Goal: Task Accomplishment & Management: Manage account settings

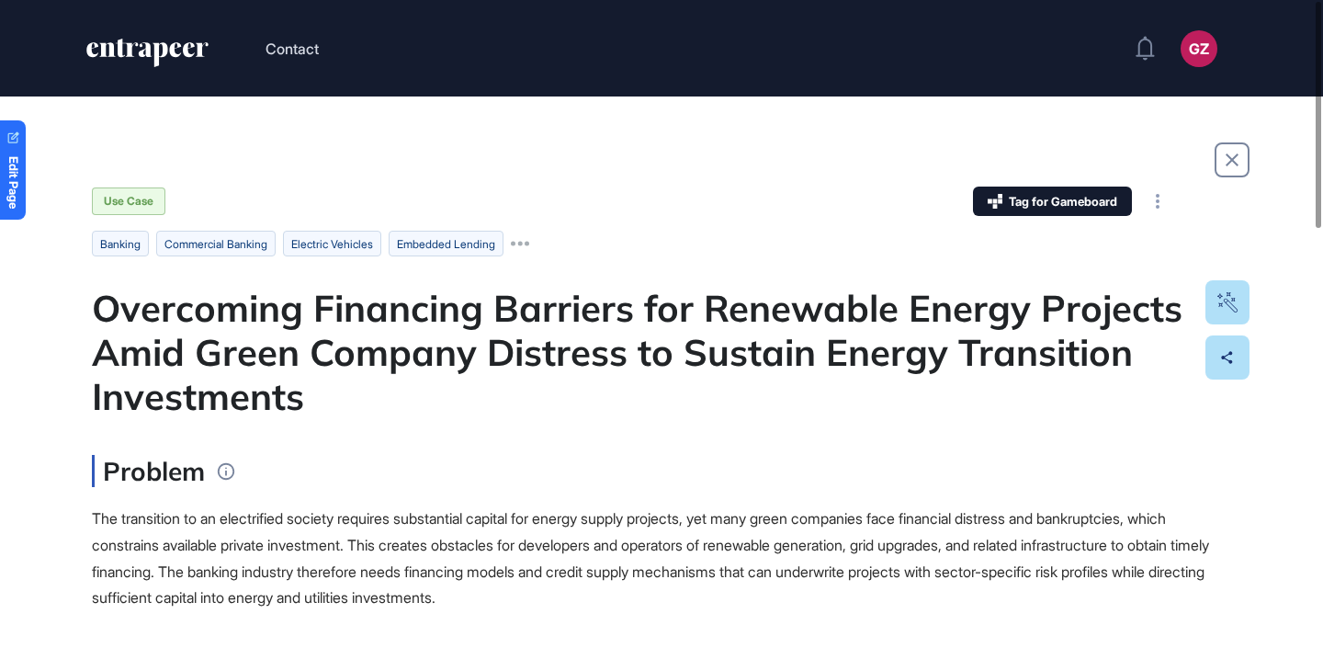
click at [543, 335] on div "Overcoming Financing Barriers for Renewable Energy Projects Amid Green Company …" at bounding box center [661, 352] width 1139 height 132
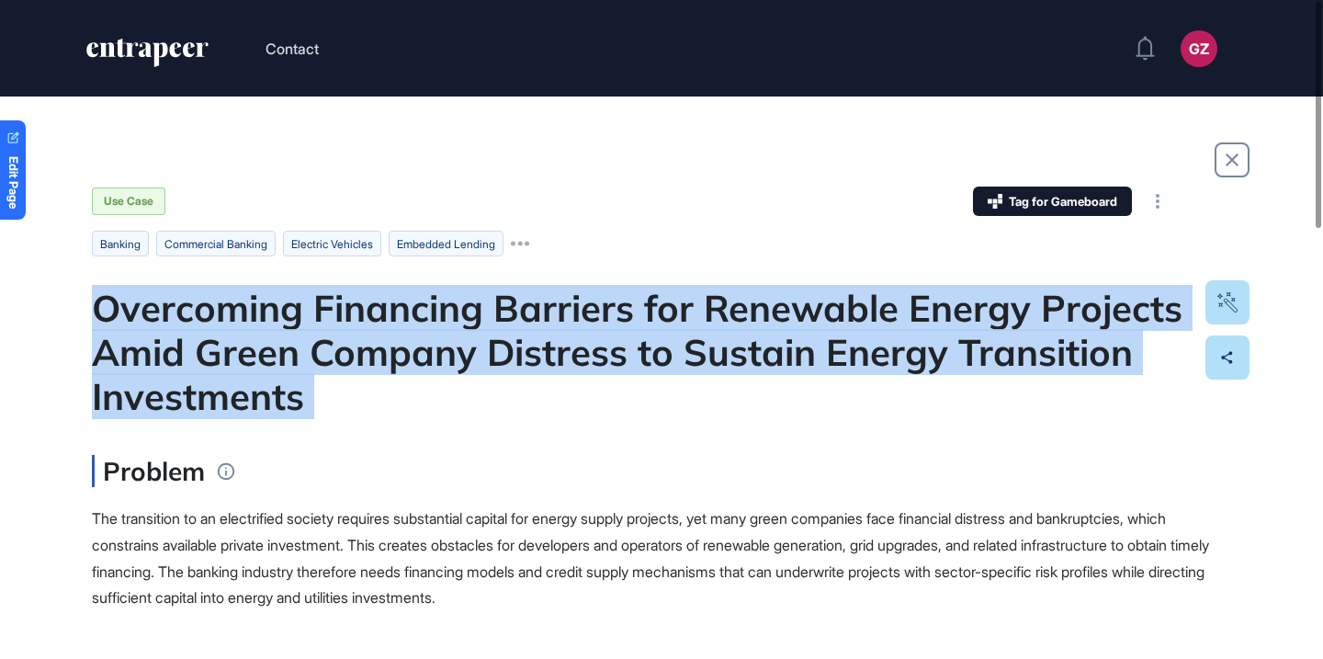
click at [543, 335] on div "Overcoming Financing Barriers for Renewable Energy Projects Amid Green Company …" at bounding box center [661, 352] width 1139 height 132
copy div "Overcoming Financing Barriers for Renewable Energy Projects Amid Green Company …"
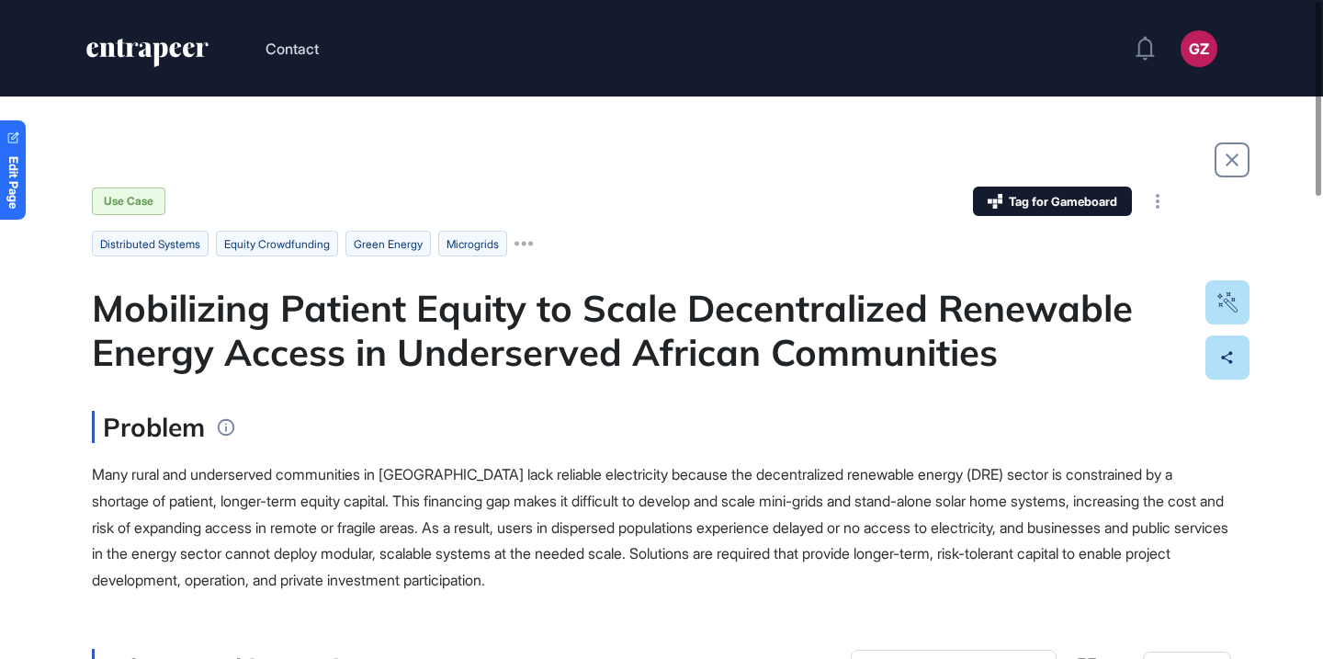
click at [457, 349] on div "Mobilizing Patient Equity to Scale Decentralized Renewable Energy Access in Und…" at bounding box center [661, 330] width 1139 height 88
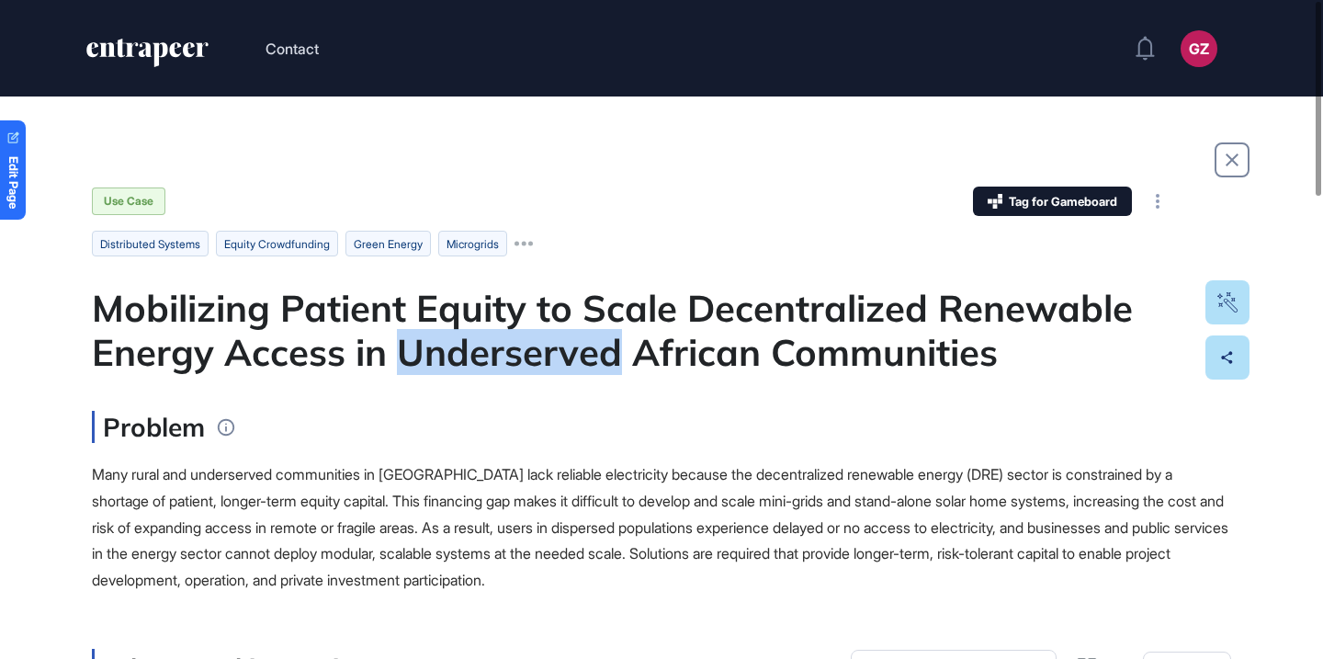
click at [457, 349] on div "Mobilizing Patient Equity to Scale Decentralized Renewable Energy Access in Und…" at bounding box center [661, 330] width 1139 height 88
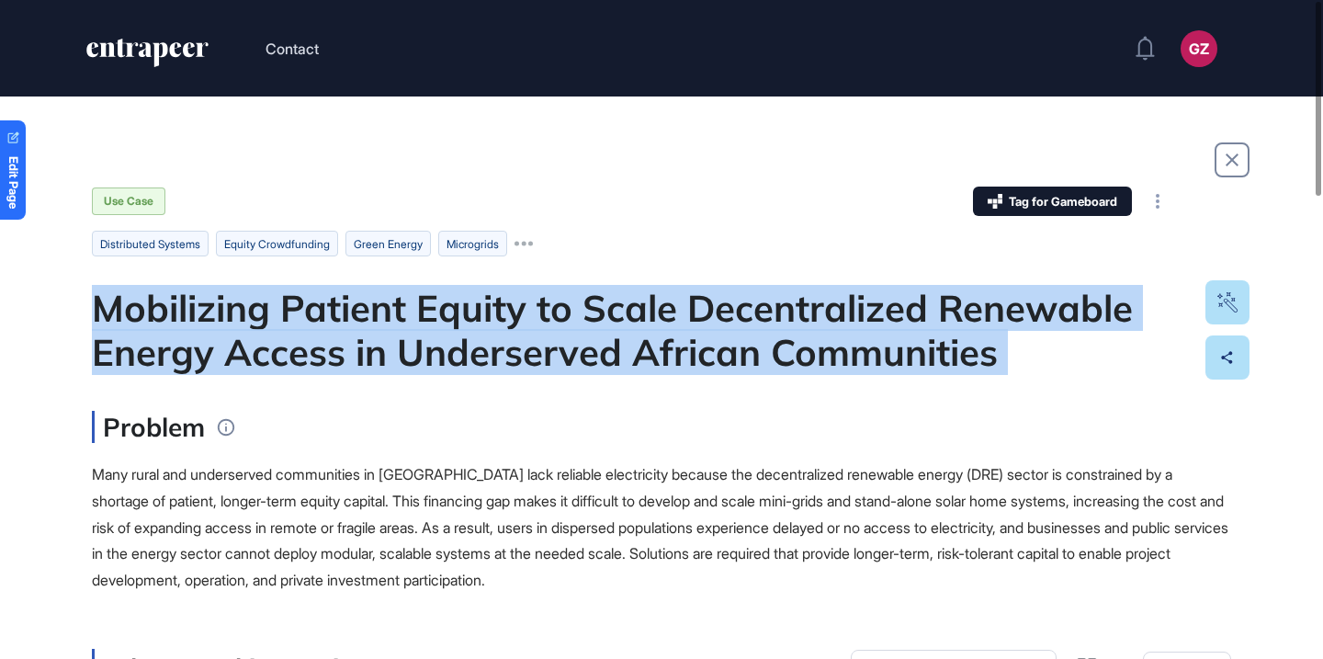
click at [457, 349] on div "Mobilizing Patient Equity to Scale Decentralized Renewable Energy Access in Und…" at bounding box center [661, 330] width 1139 height 88
copy div "Mobilizing Patient Equity to Scale Decentralized Renewable Energy Access in Und…"
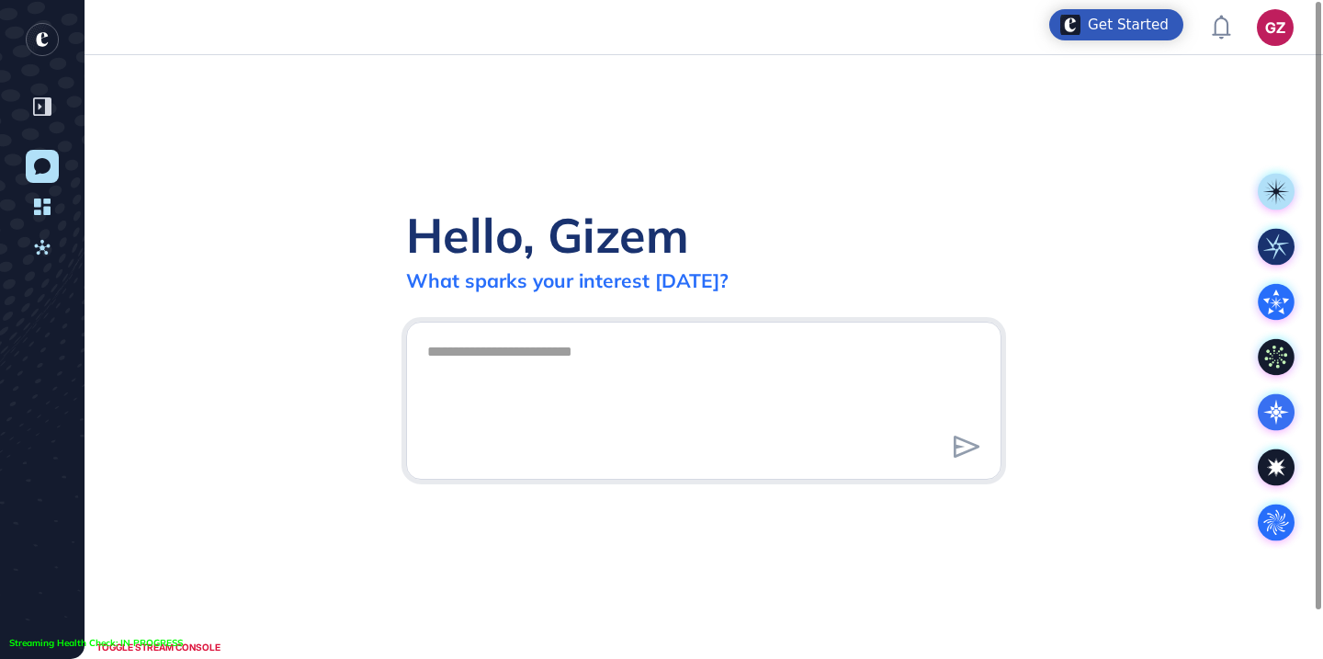
scroll to position [1, 1]
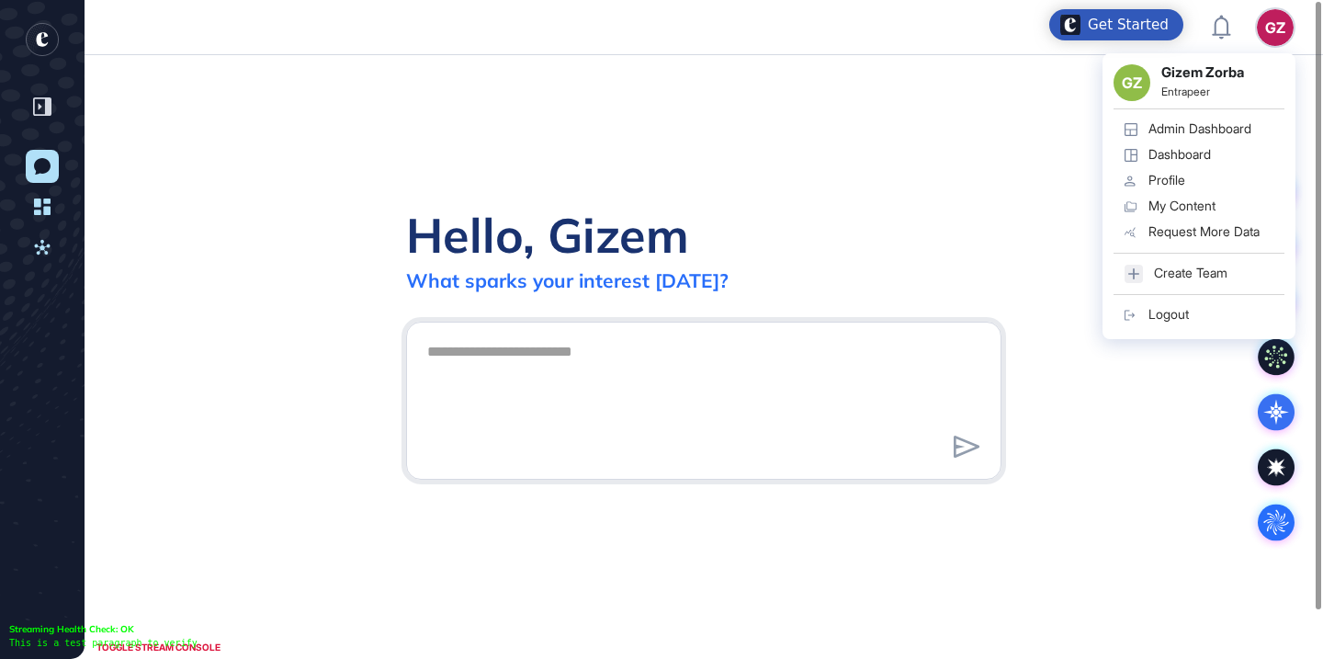
click at [1216, 135] on div "Admin Dashboard" at bounding box center [1199, 128] width 103 height 15
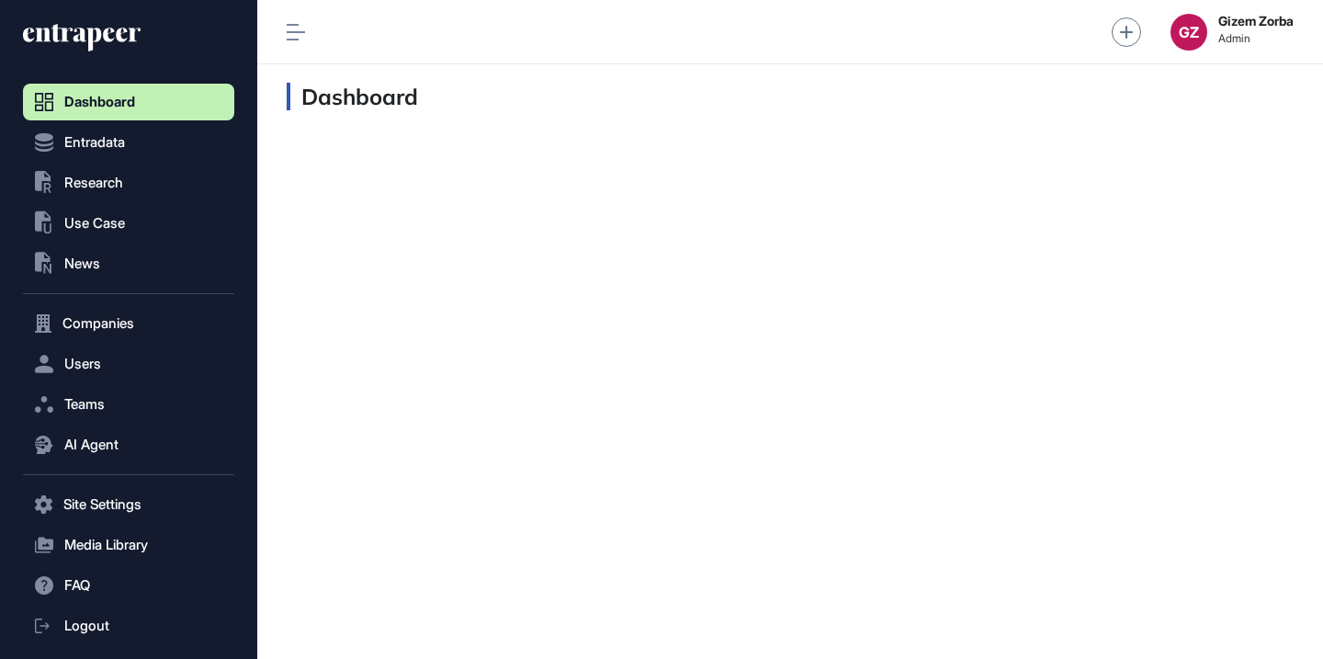
scroll to position [1, 1]
click at [152, 178] on button ".st0{fill:currentColor} Research" at bounding box center [128, 182] width 211 height 37
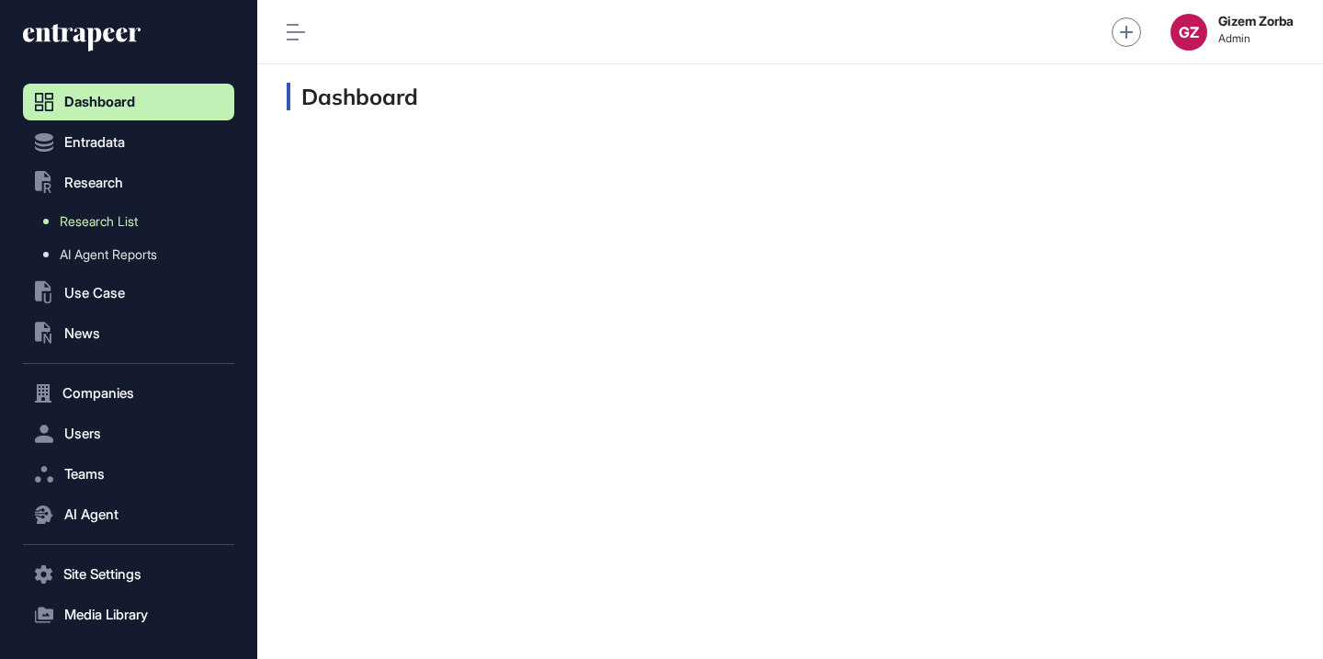
click at [127, 222] on span "Research List" at bounding box center [99, 221] width 78 height 15
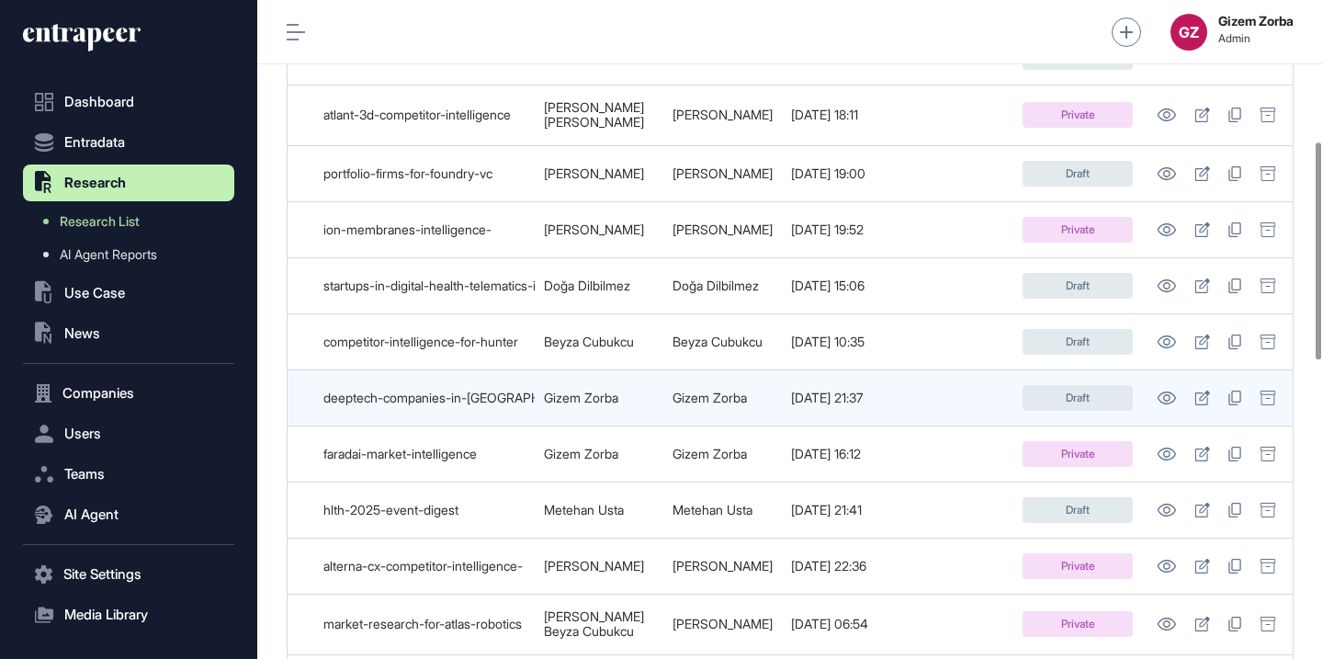
scroll to position [0, 482]
click at [1176, 391] on icon at bounding box center [1166, 397] width 19 height 13
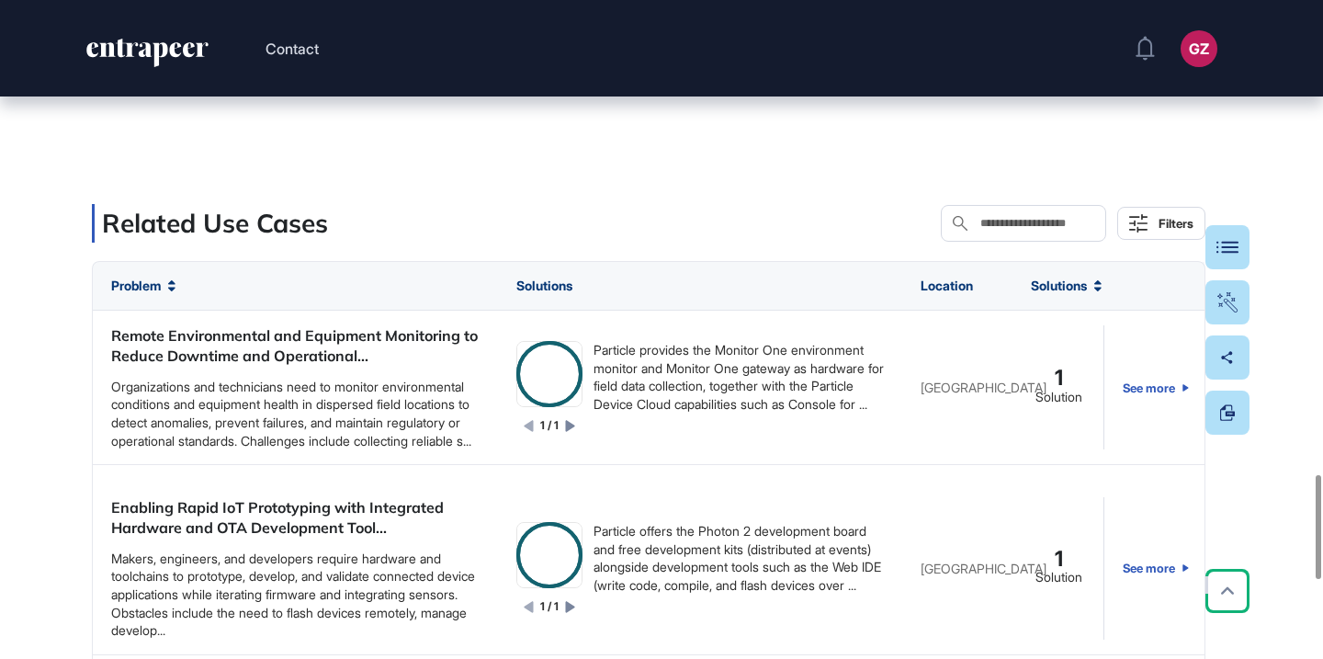
scroll to position [2997, 0]
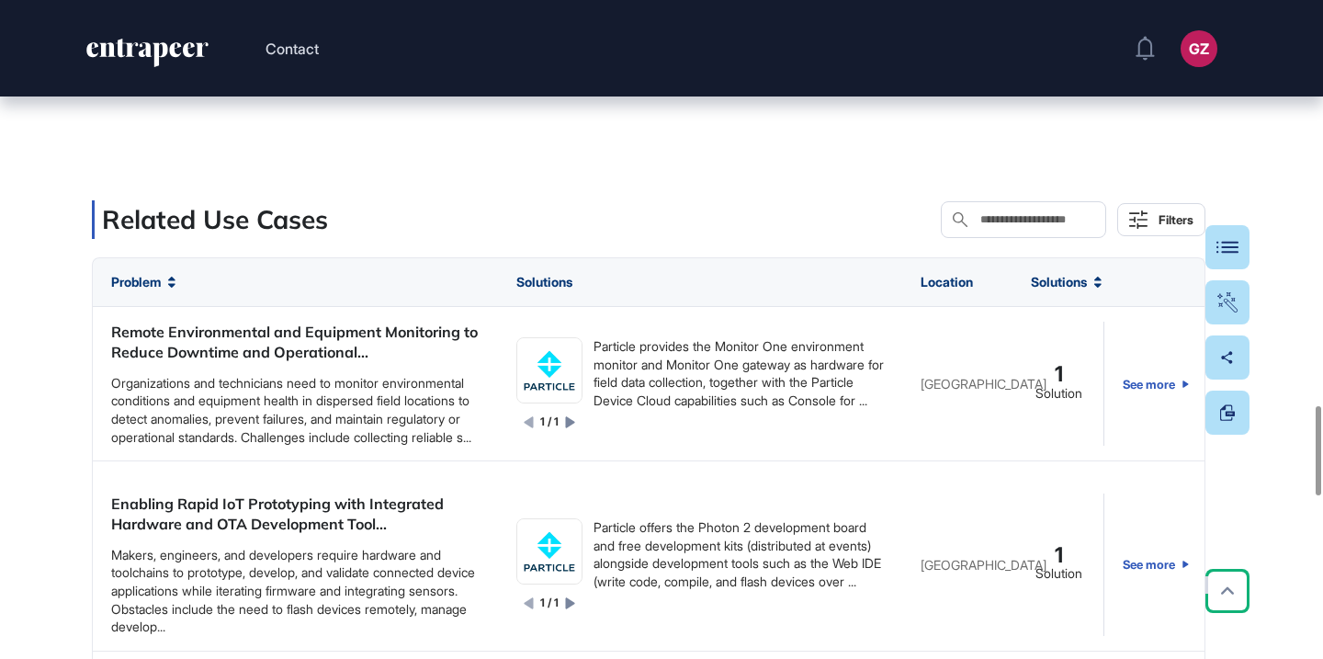
click at [1010, 220] on input "text" at bounding box center [1036, 219] width 116 height 15
paste input "*******"
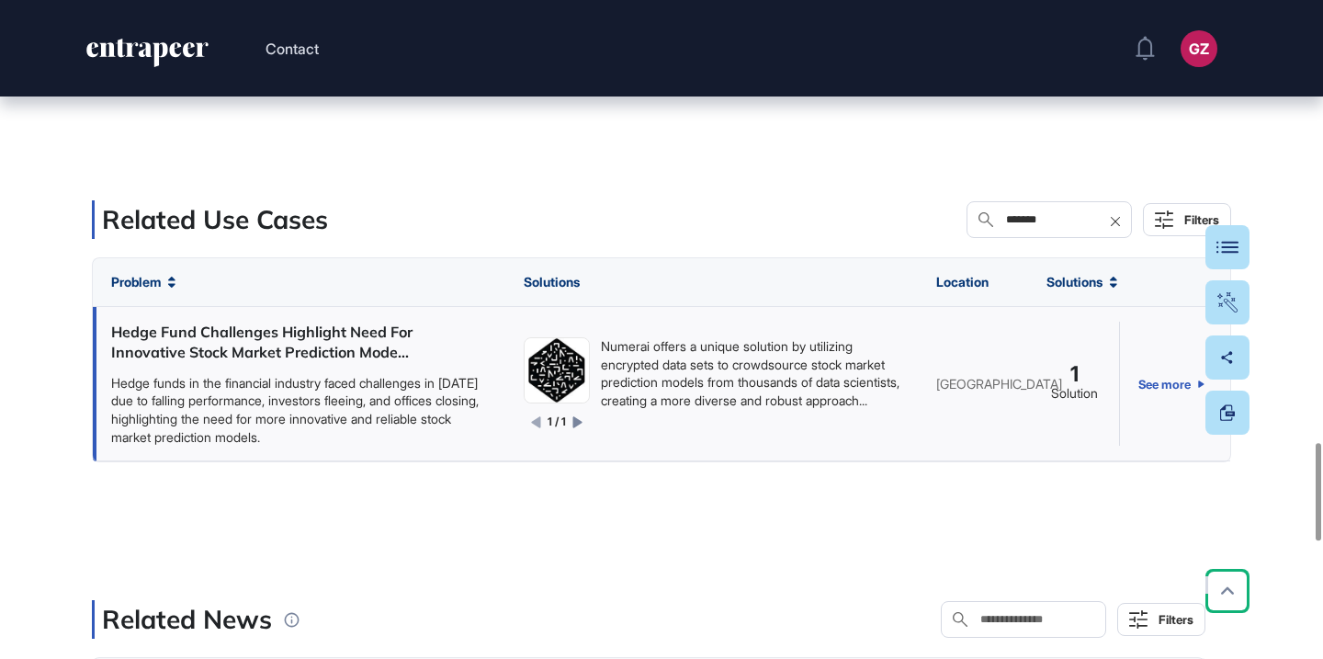
click at [316, 345] on div "Hedge Fund Challenges Highlight Need For Innovative Stock Market Prediction Mod…" at bounding box center [299, 342] width 376 height 41
click at [277, 332] on div "Hedge Fund Challenges Highlight Need For Innovative Stock Market Prediction Mod…" at bounding box center [299, 342] width 376 height 41
click at [342, 334] on div "Hedge Fund Challenges Highlight Need For Innovative Stock Market Prediction Mod…" at bounding box center [299, 342] width 376 height 41
click at [1171, 379] on link "See more" at bounding box center [1171, 384] width 66 height 124
click at [1051, 220] on input "*******" at bounding box center [1062, 219] width 116 height 15
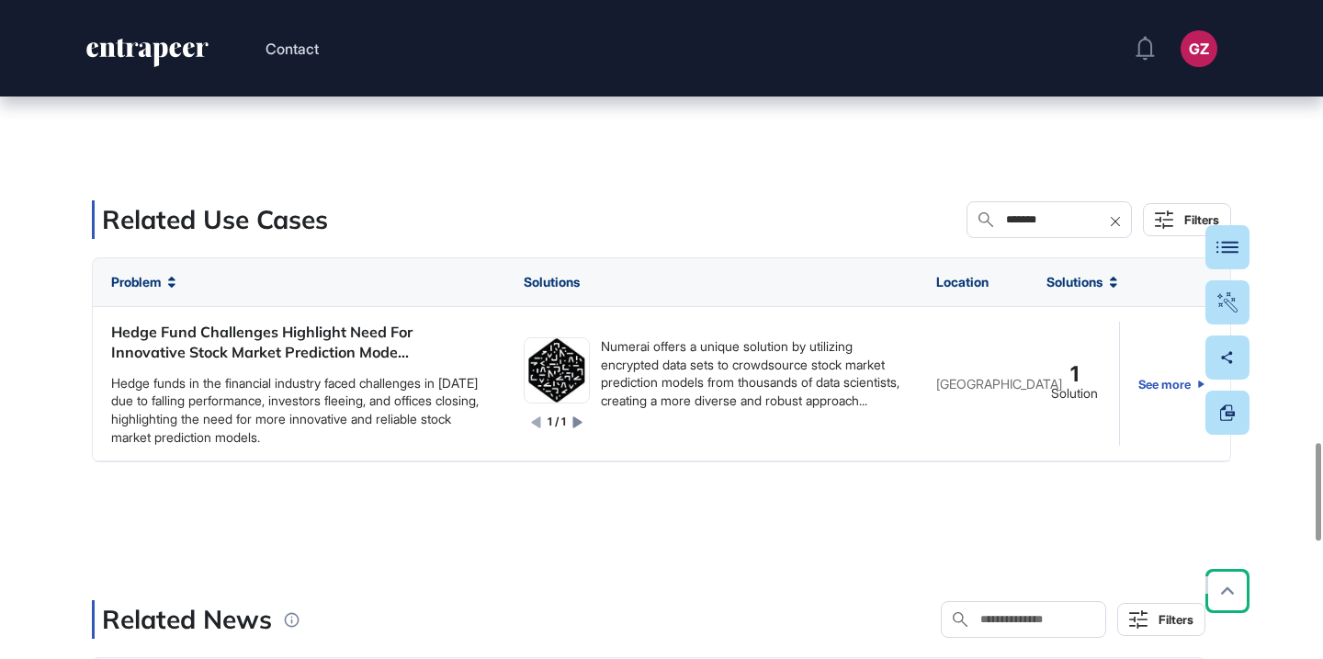
click at [1051, 220] on input "*******" at bounding box center [1062, 219] width 116 height 15
paste input "text"
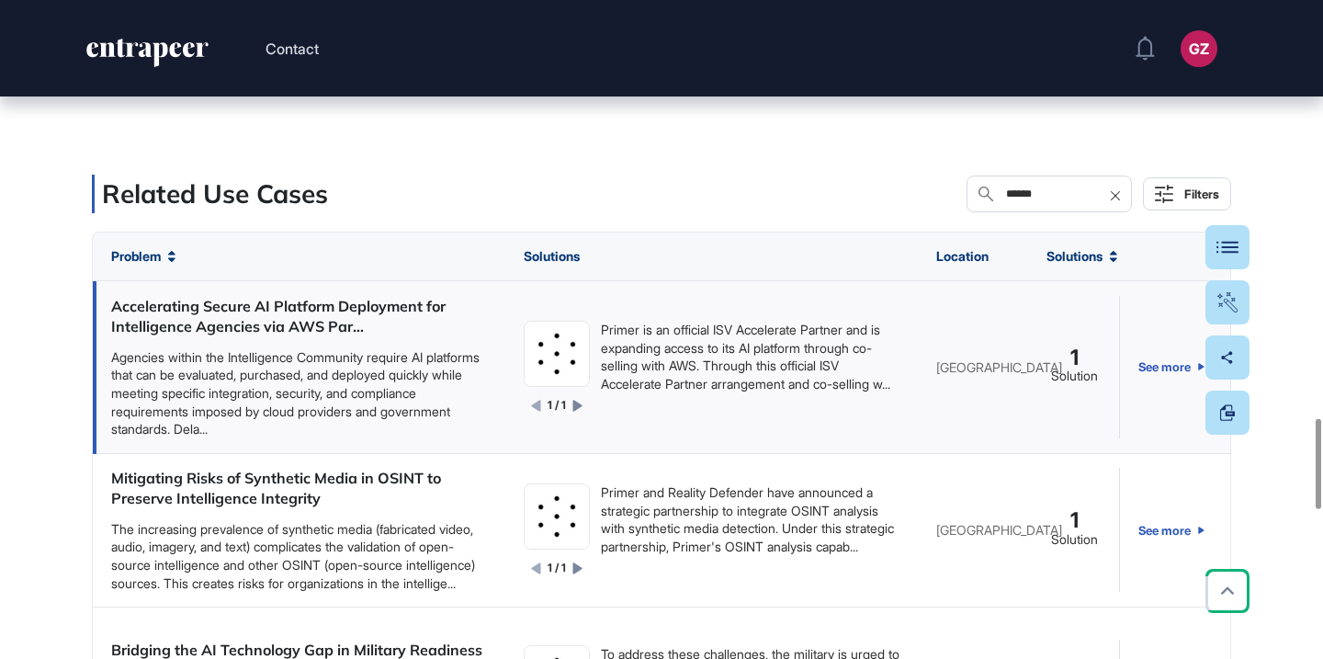
scroll to position [2994, 0]
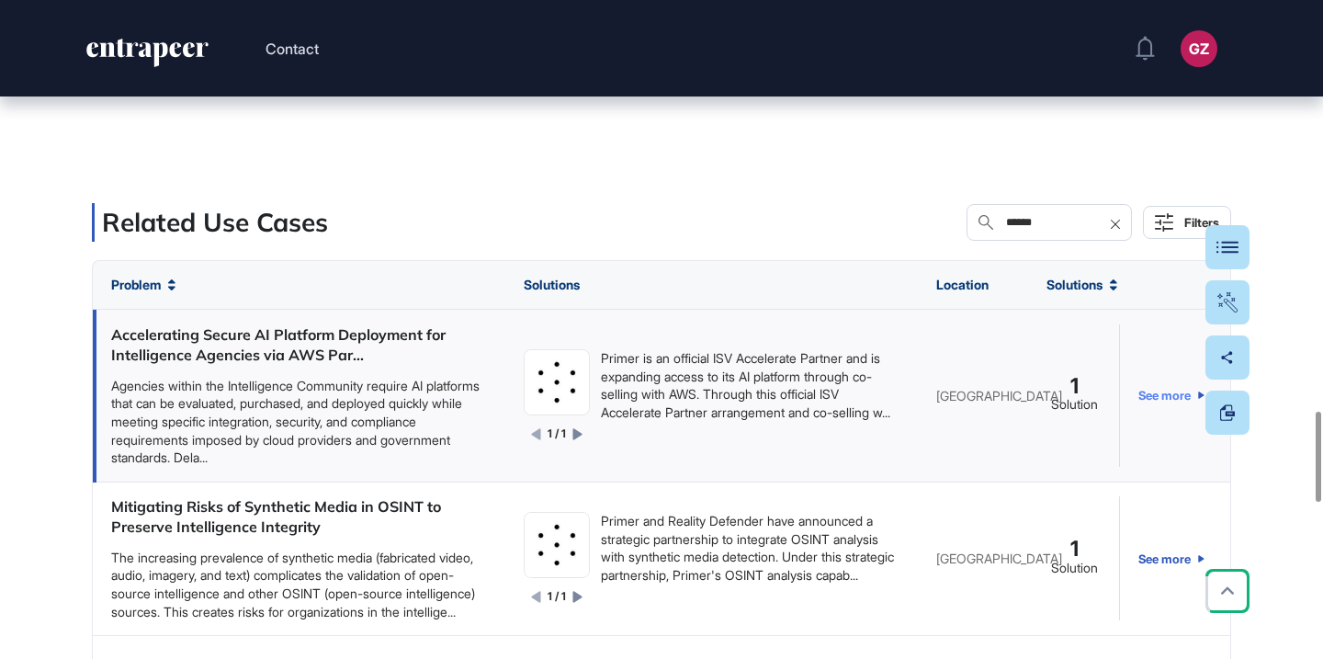
type input "******"
click at [1154, 395] on link "See more" at bounding box center [1171, 395] width 66 height 142
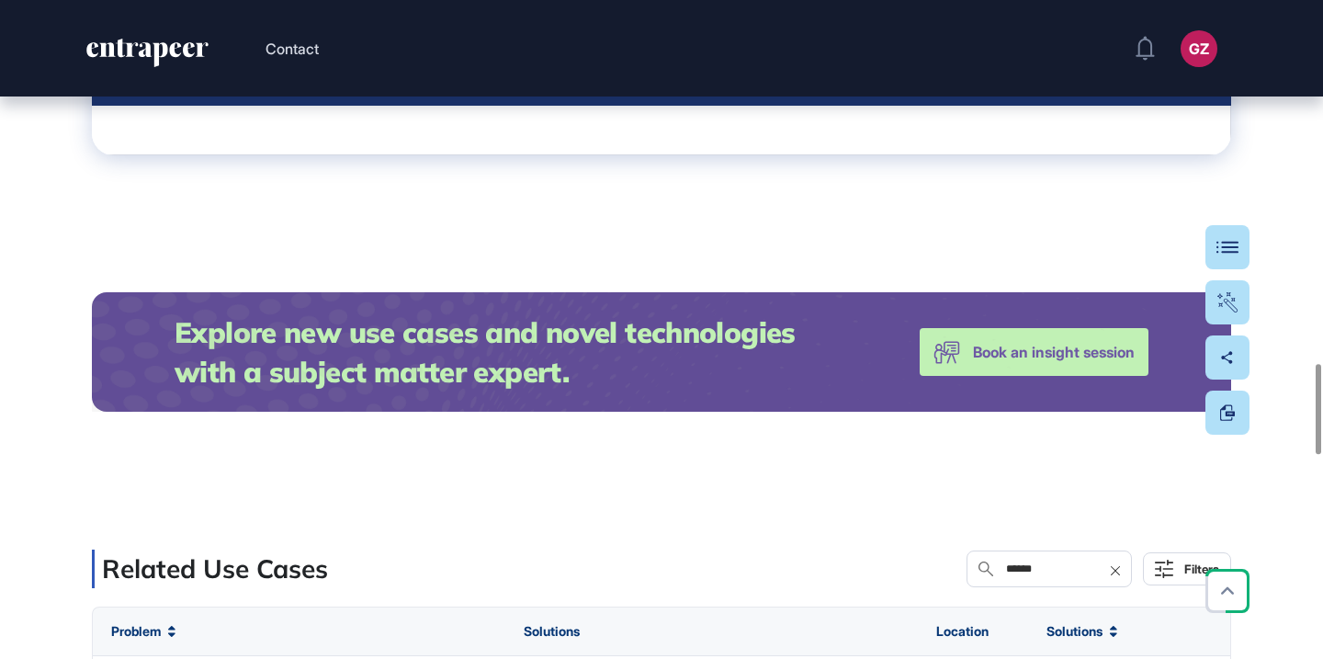
scroll to position [2646, 0]
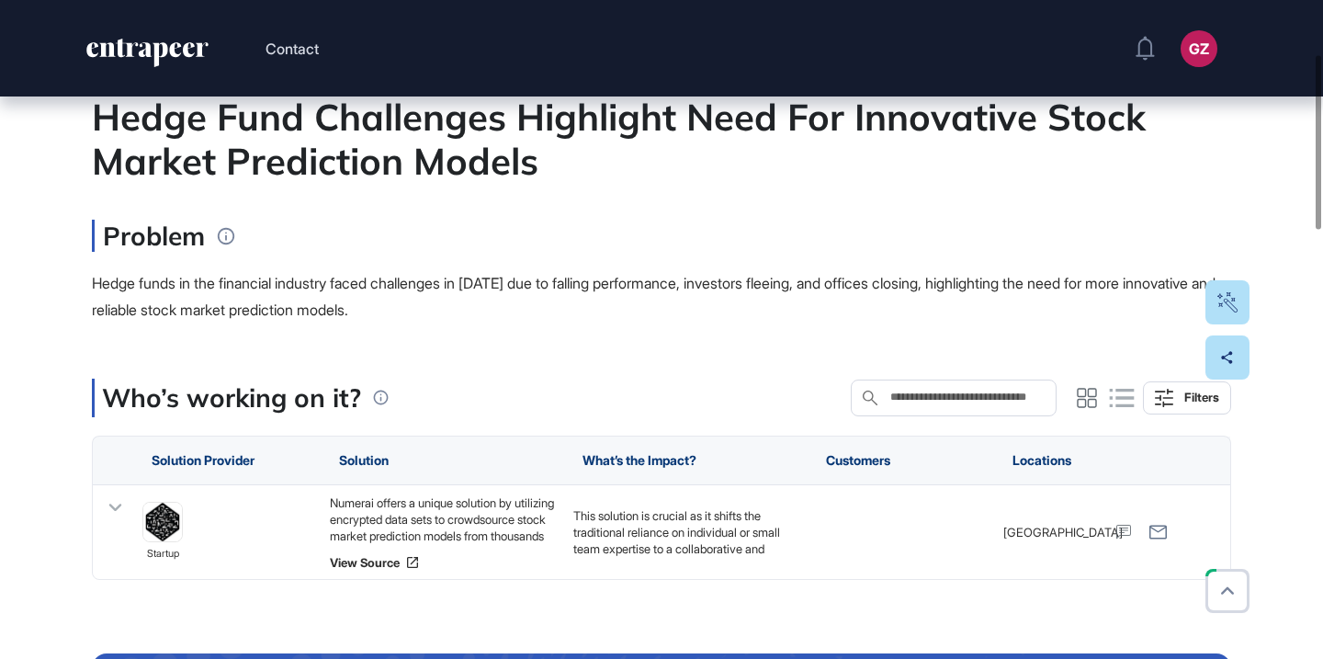
scroll to position [204, 0]
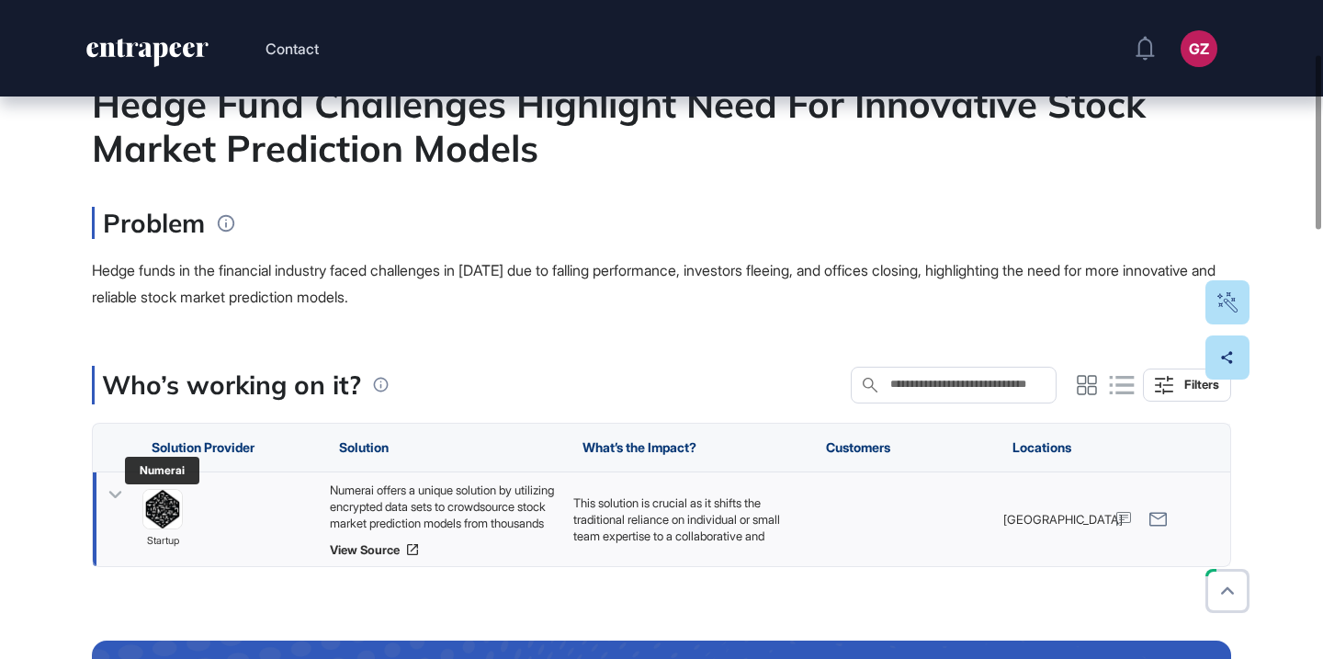
click at [166, 508] on img at bounding box center [162, 509] width 39 height 39
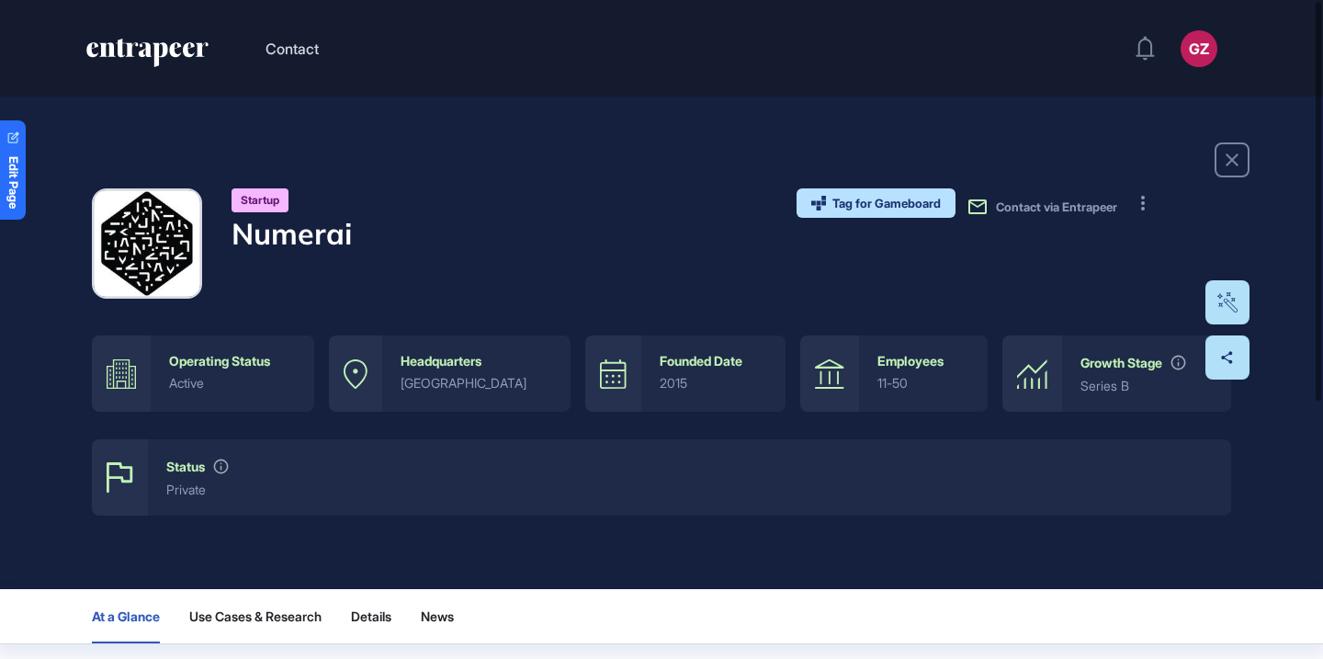
click at [333, 230] on h4 "Numerai" at bounding box center [291, 233] width 120 height 35
copy h4 "Numerai"
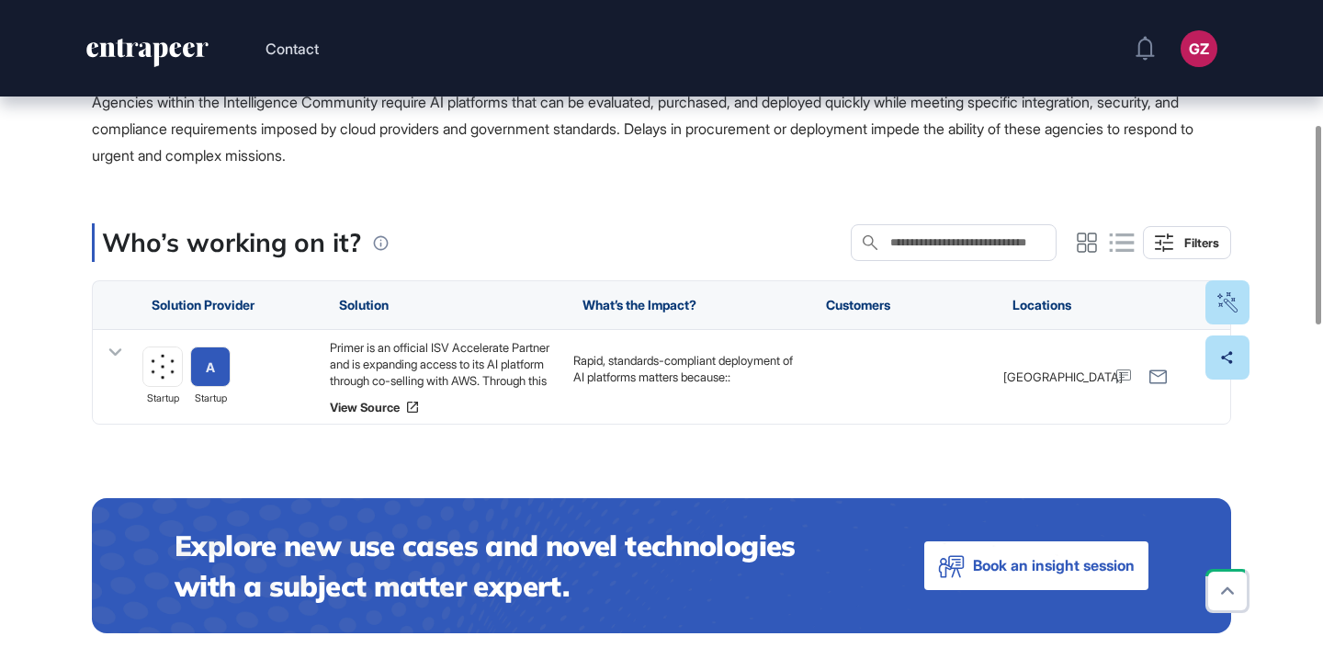
scroll to position [412, 0]
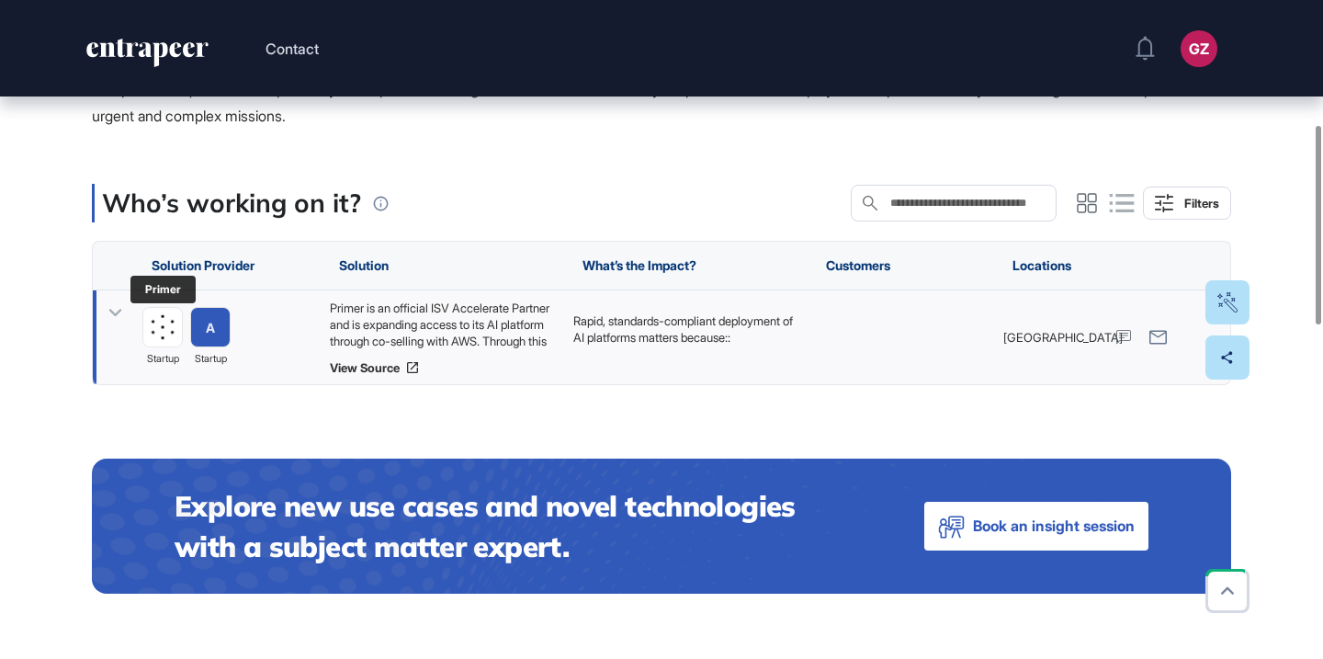
click at [162, 332] on img at bounding box center [162, 328] width 39 height 39
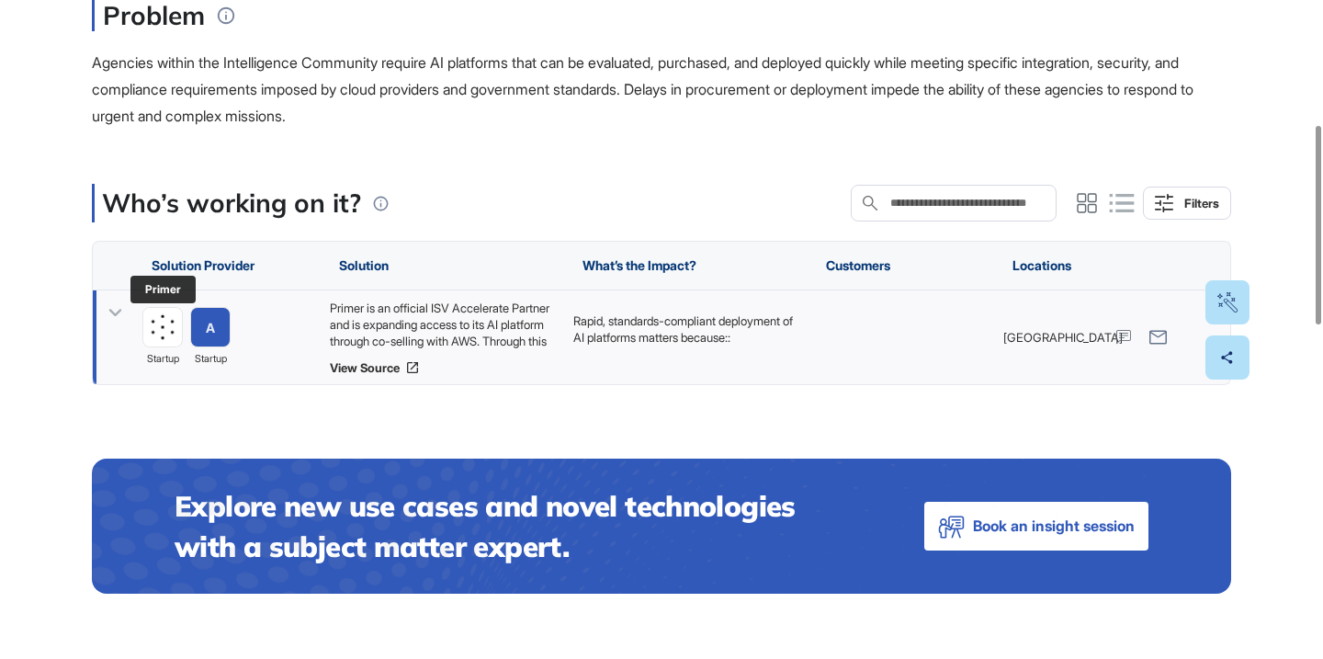
click at [164, 319] on img at bounding box center [162, 328] width 39 height 39
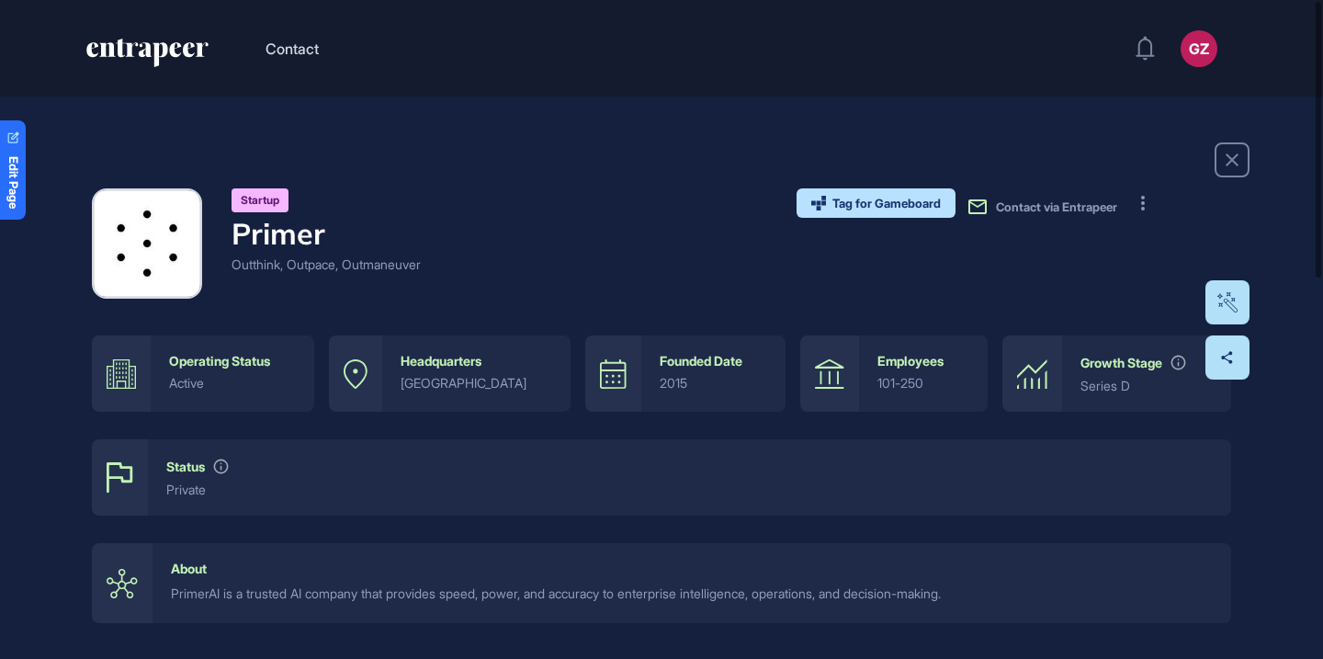
click at [312, 241] on h4 "Primer" at bounding box center [325, 233] width 189 height 35
click at [312, 240] on h4 "Primer" at bounding box center [325, 233] width 189 height 35
copy h4 "Primer"
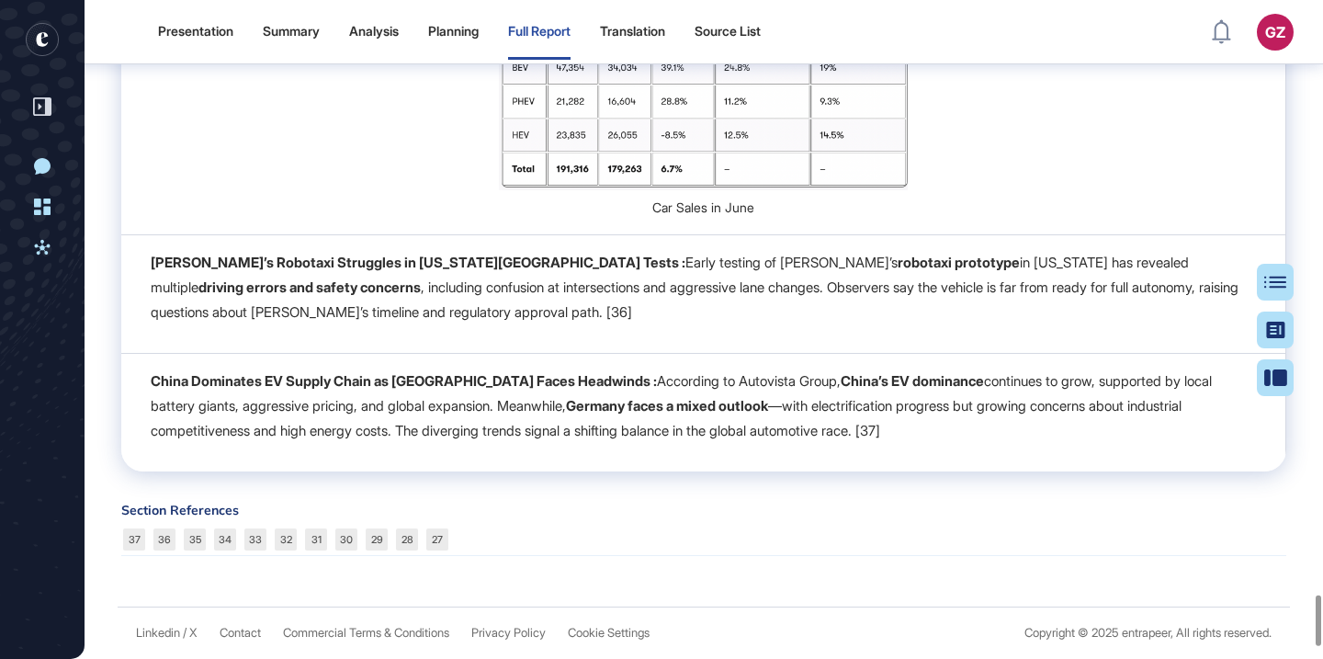
scroll to position [7811, 0]
click at [1278, 276] on icon at bounding box center [1282, 282] width 22 height 12
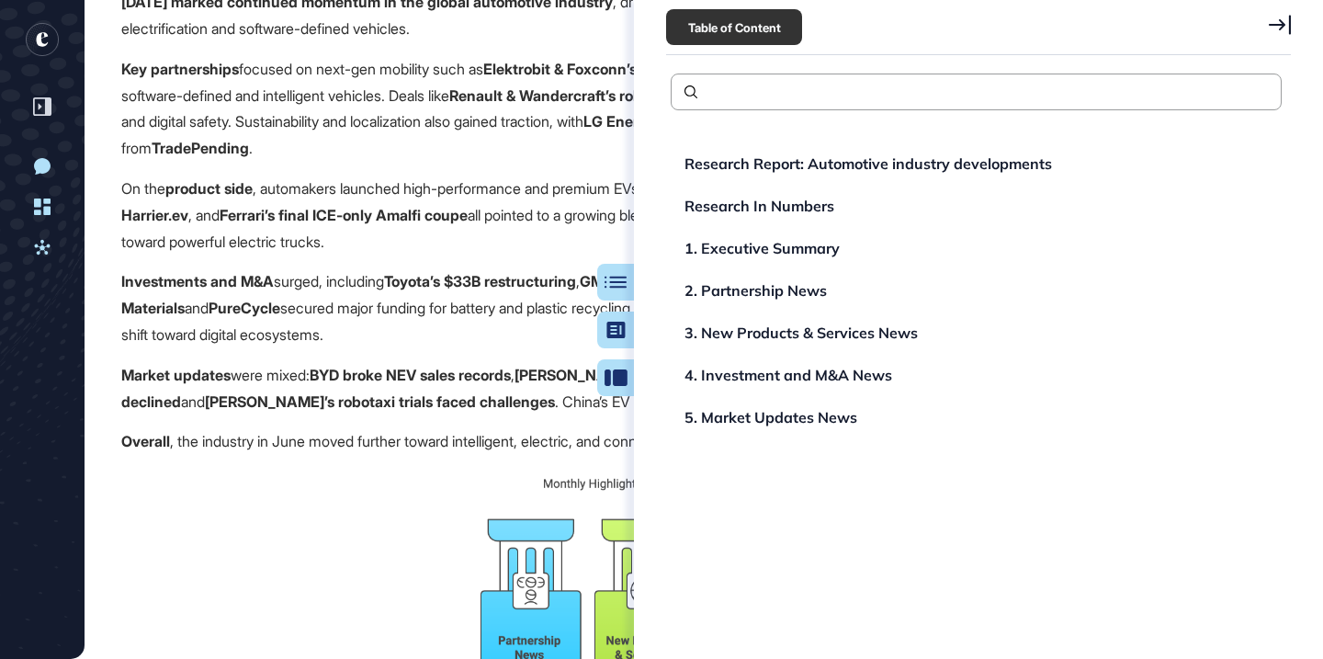
scroll to position [0, 0]
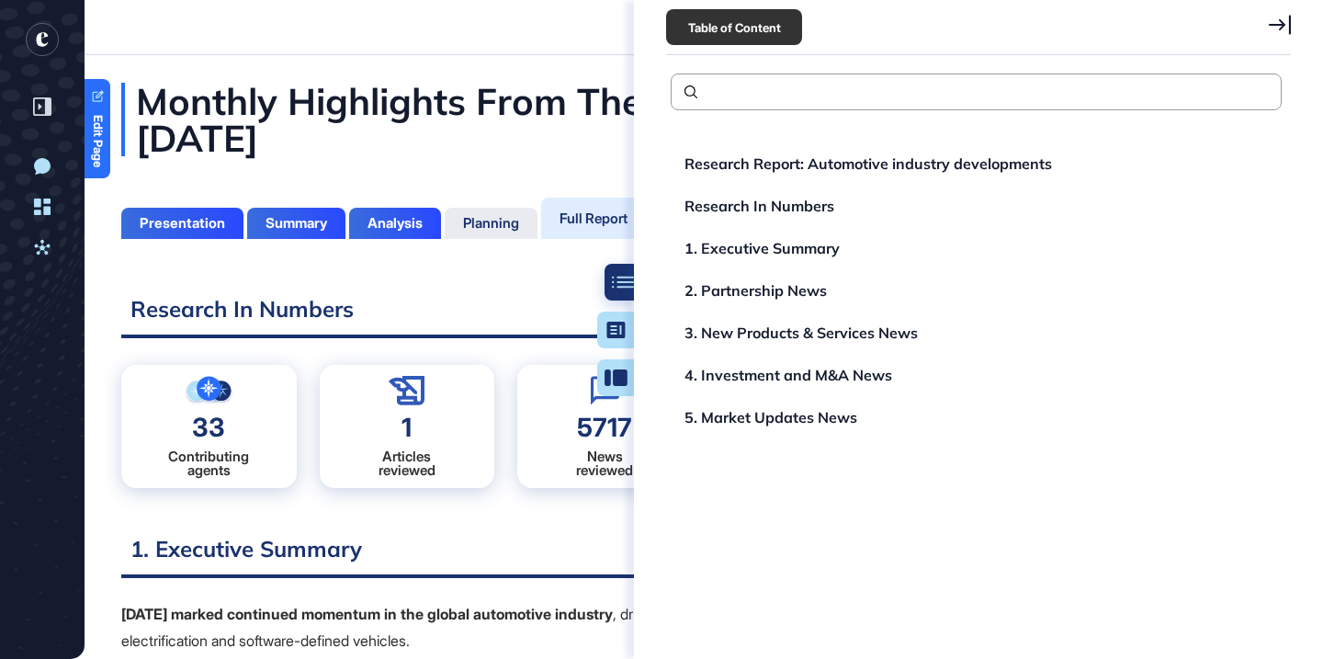
click at [612, 286] on icon at bounding box center [623, 282] width 22 height 13
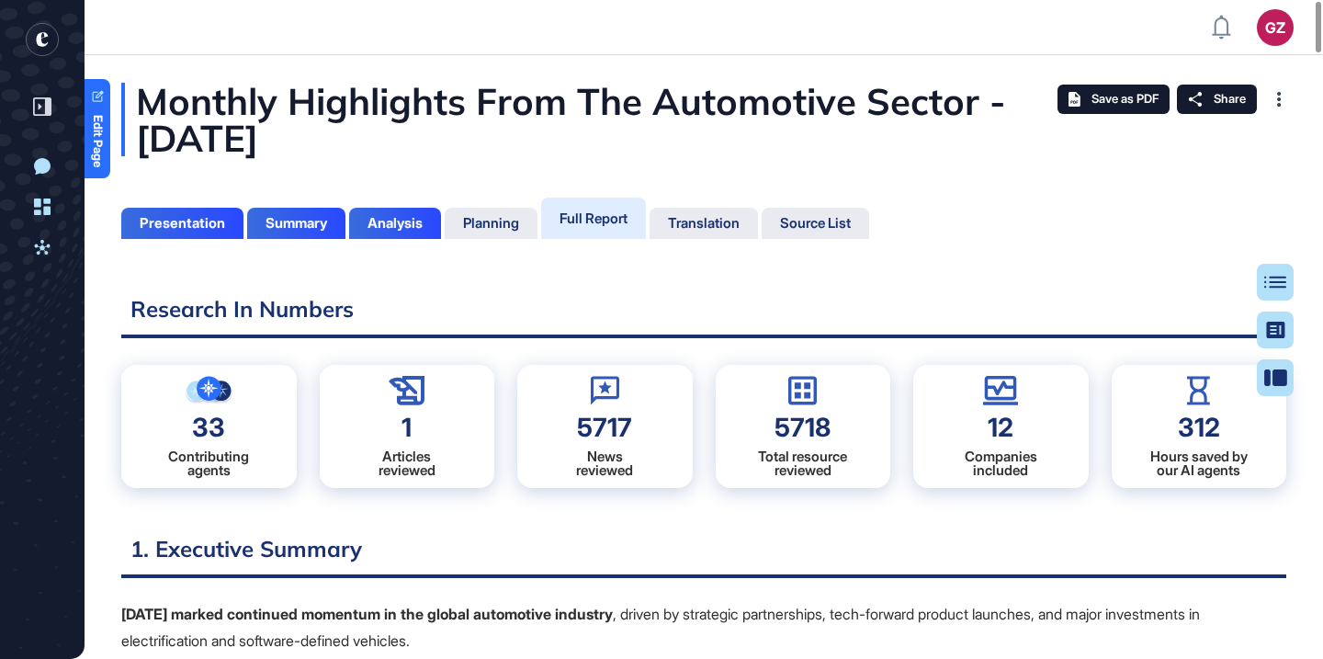
click at [541, 100] on div "Monthly Highlights From The Automotive Sector - June 2025" at bounding box center [703, 119] width 1165 height 73
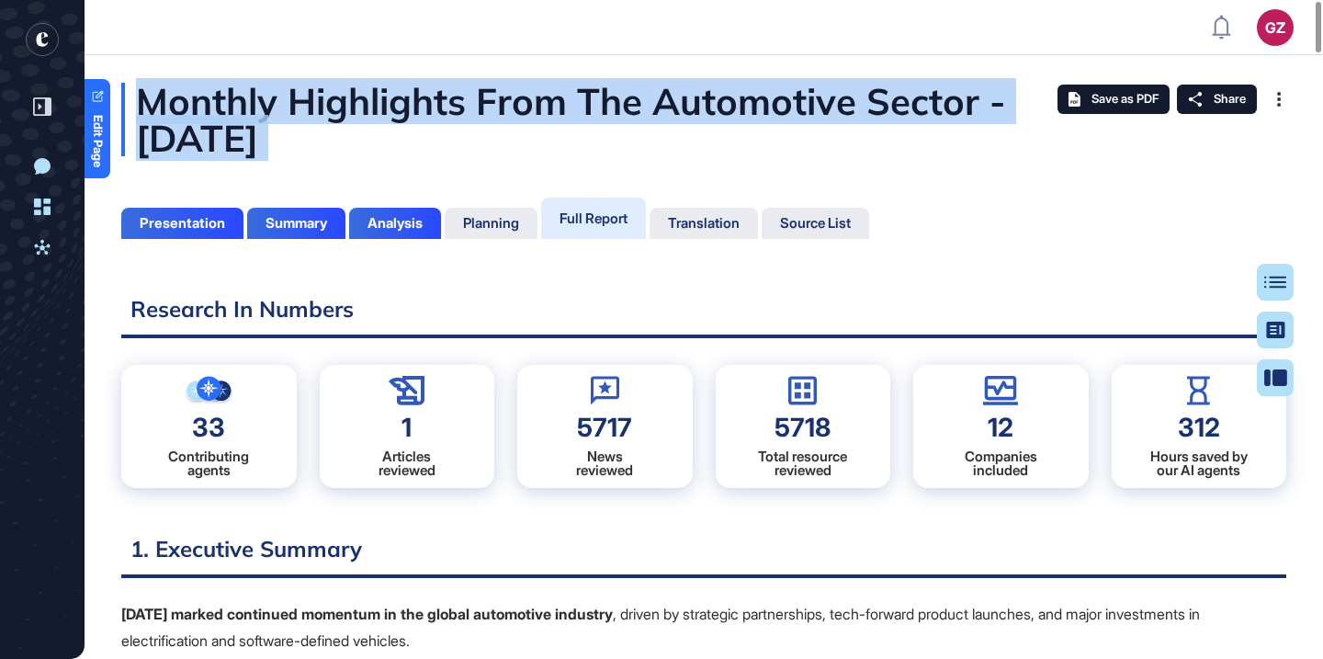
click at [541, 100] on div "Monthly Highlights From The Automotive Sector - June 2025" at bounding box center [703, 119] width 1165 height 73
copy div "Monthly Highlights From The Automotive Sector - June 2025"
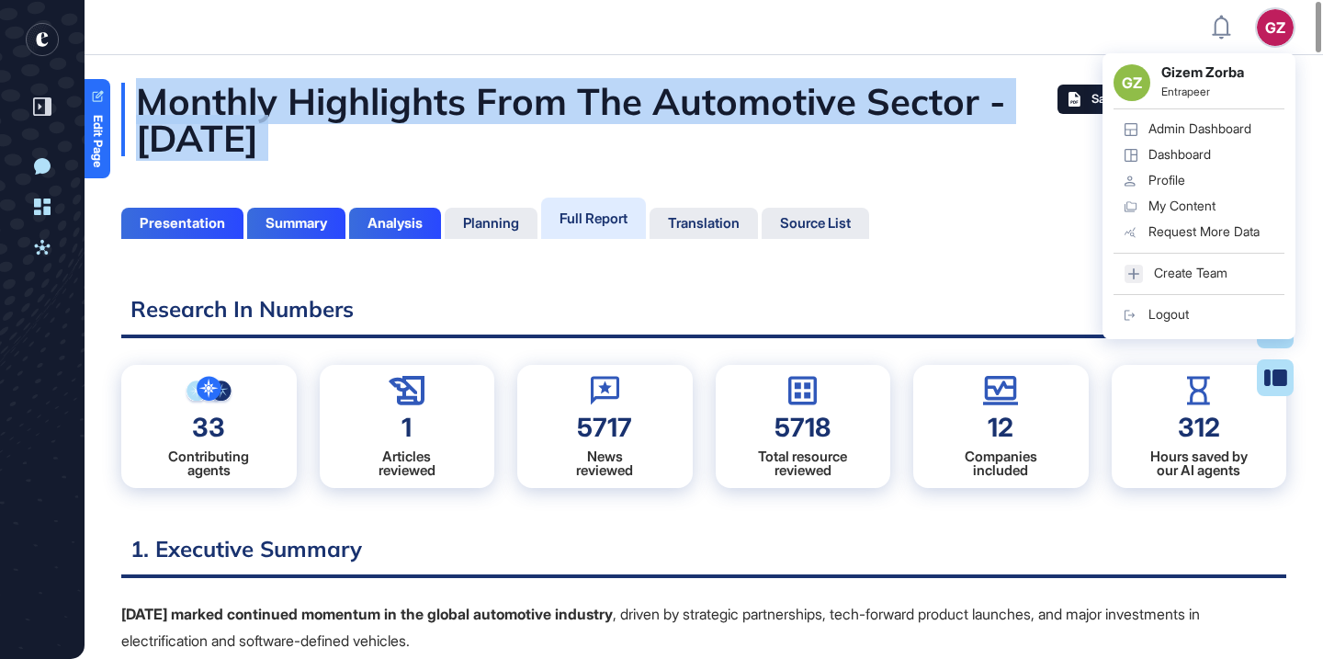
click at [1274, 38] on div "GZ" at bounding box center [1275, 27] width 37 height 37
click at [1225, 132] on div "Admin Dashboard" at bounding box center [1199, 128] width 103 height 15
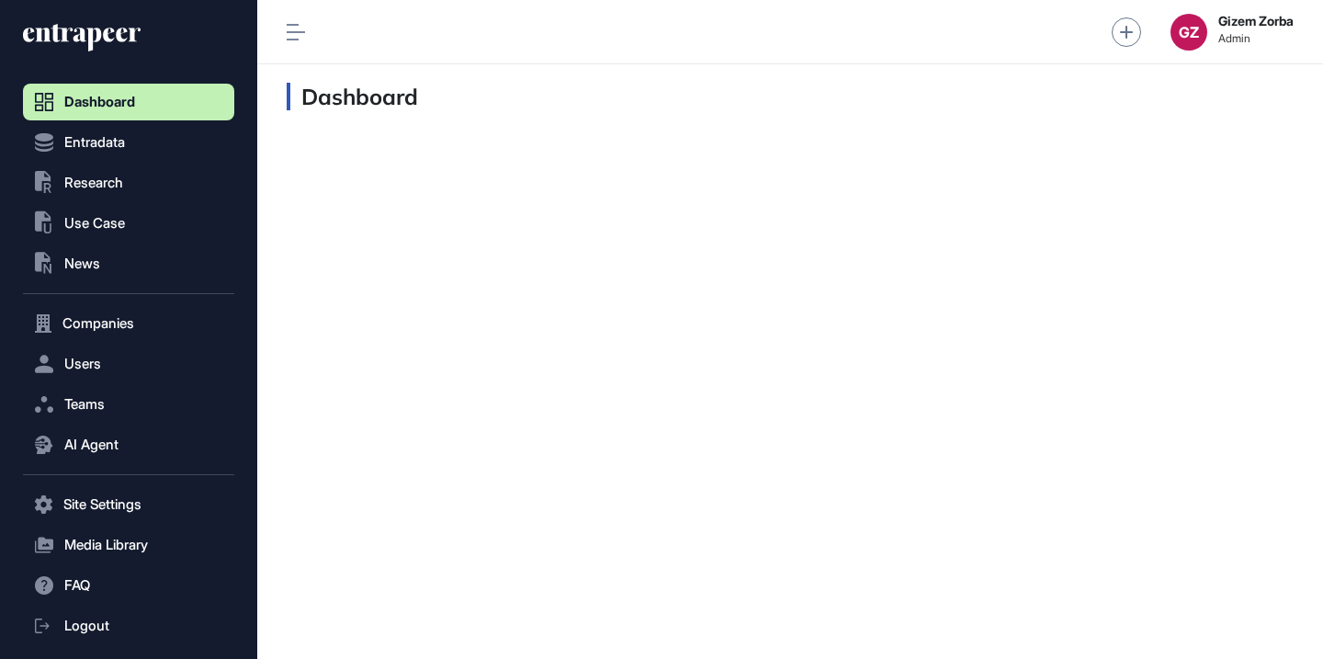
scroll to position [1, 1]
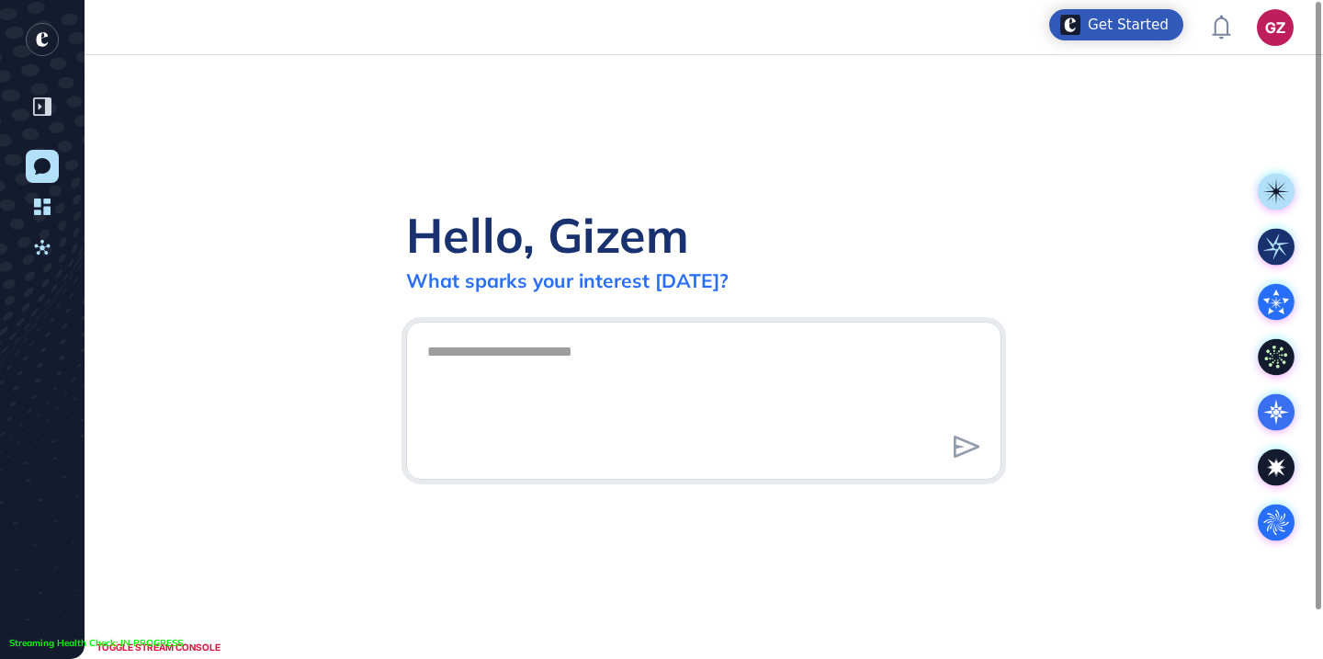
scroll to position [1, 1]
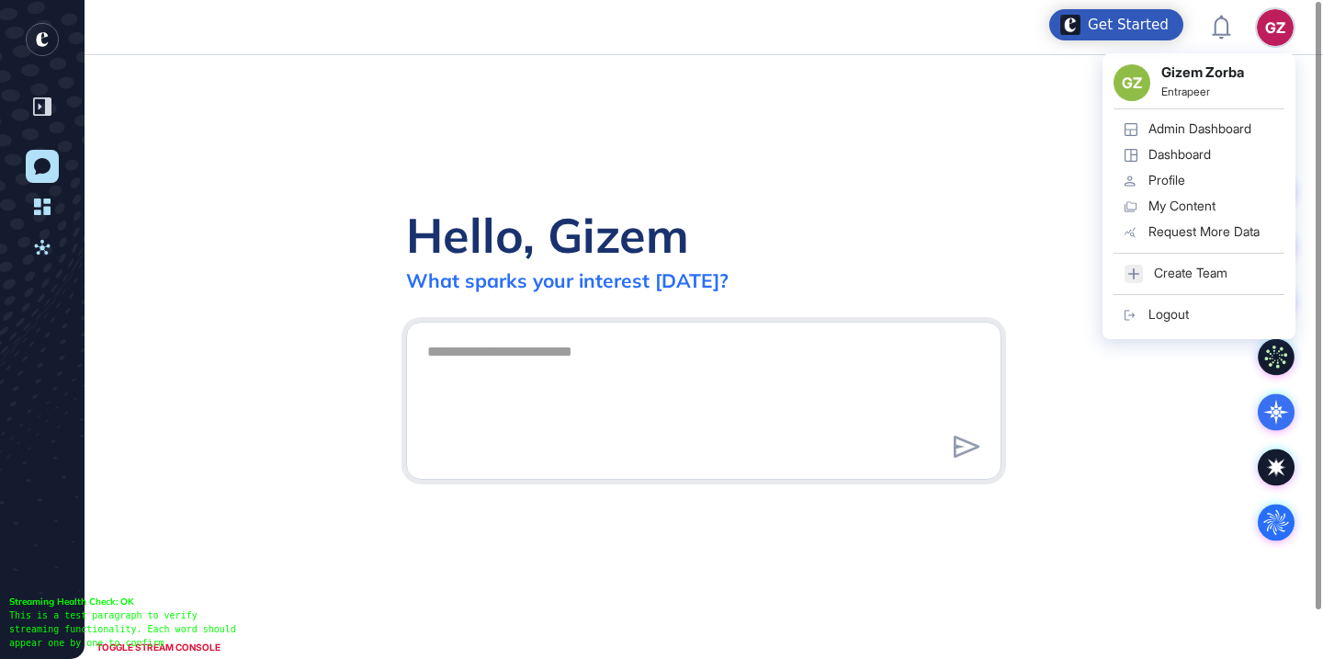
click at [1184, 310] on div "Logout" at bounding box center [1168, 314] width 40 height 15
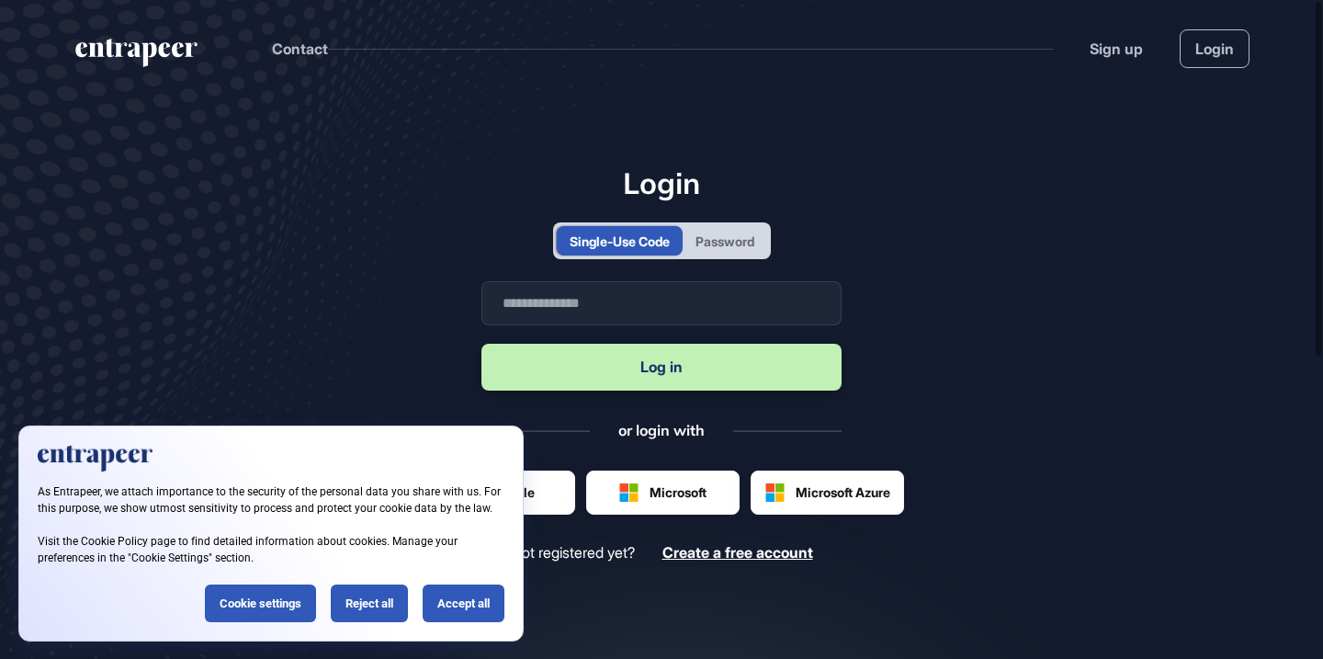
scroll to position [1, 1]
click at [684, 293] on input "text" at bounding box center [661, 303] width 360 height 44
type input "**********"
click at [481, 344] on button "Log in" at bounding box center [661, 367] width 360 height 47
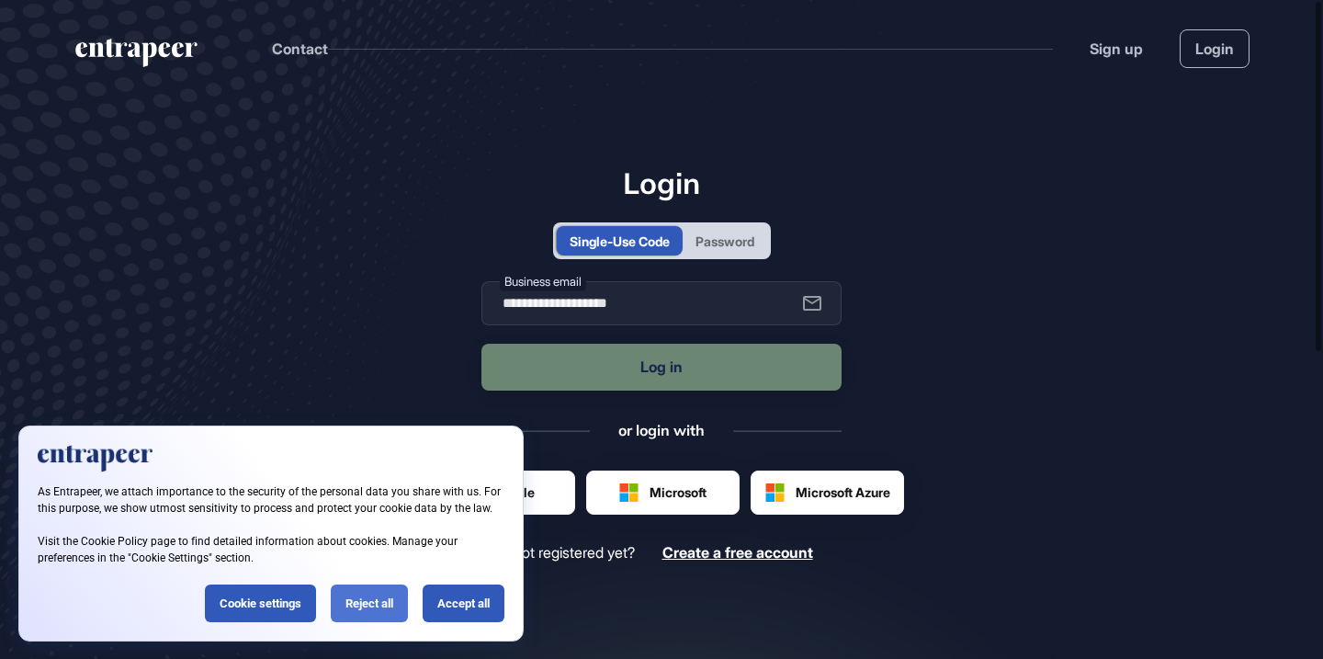
click at [373, 616] on div "Reject all" at bounding box center [369, 603] width 77 height 38
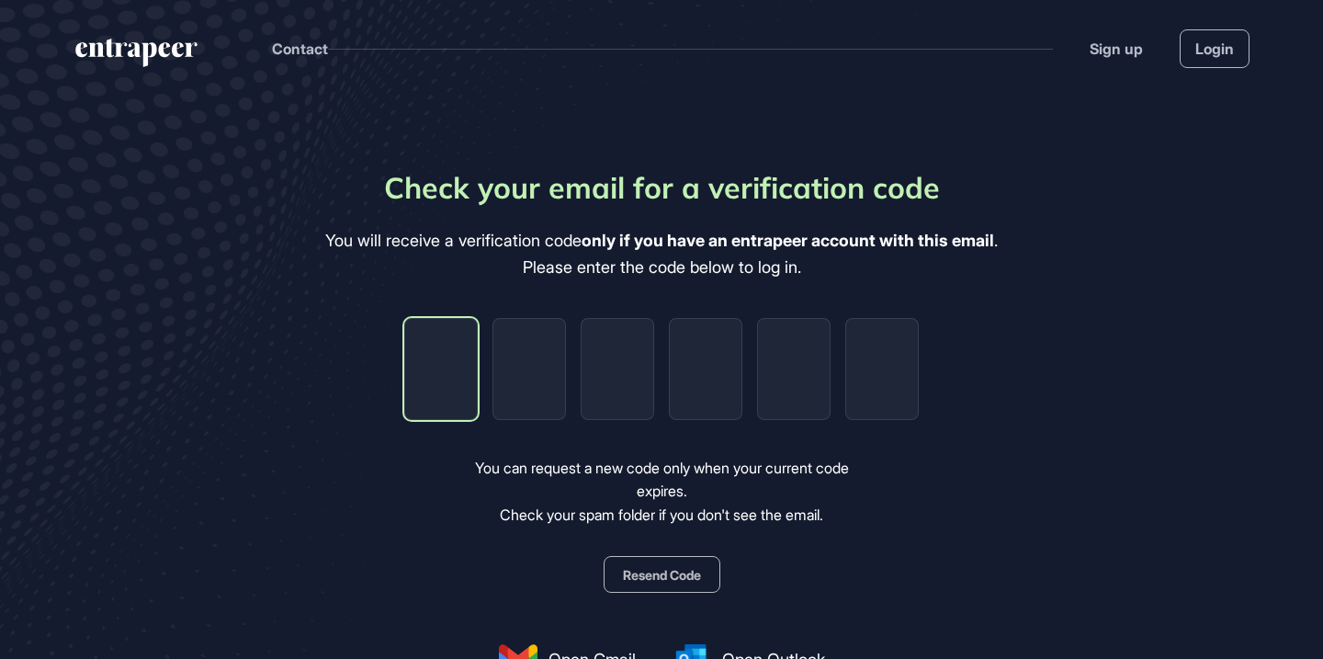
type input "*"
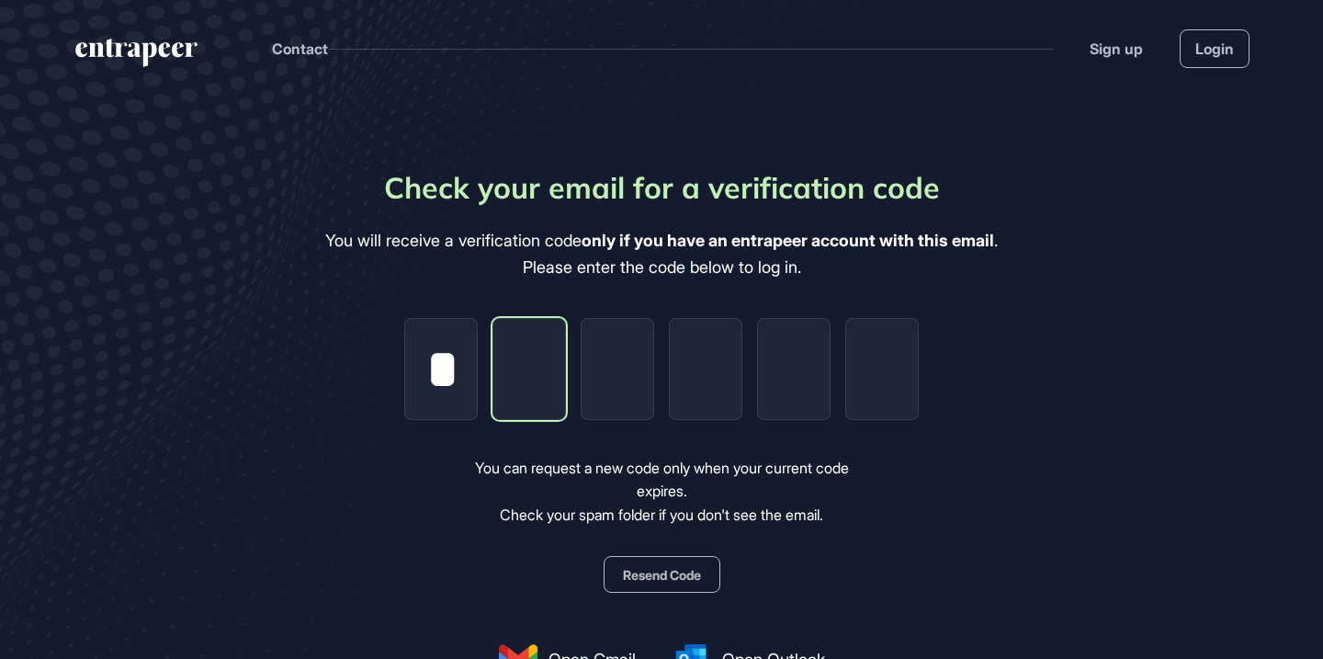
type input "*"
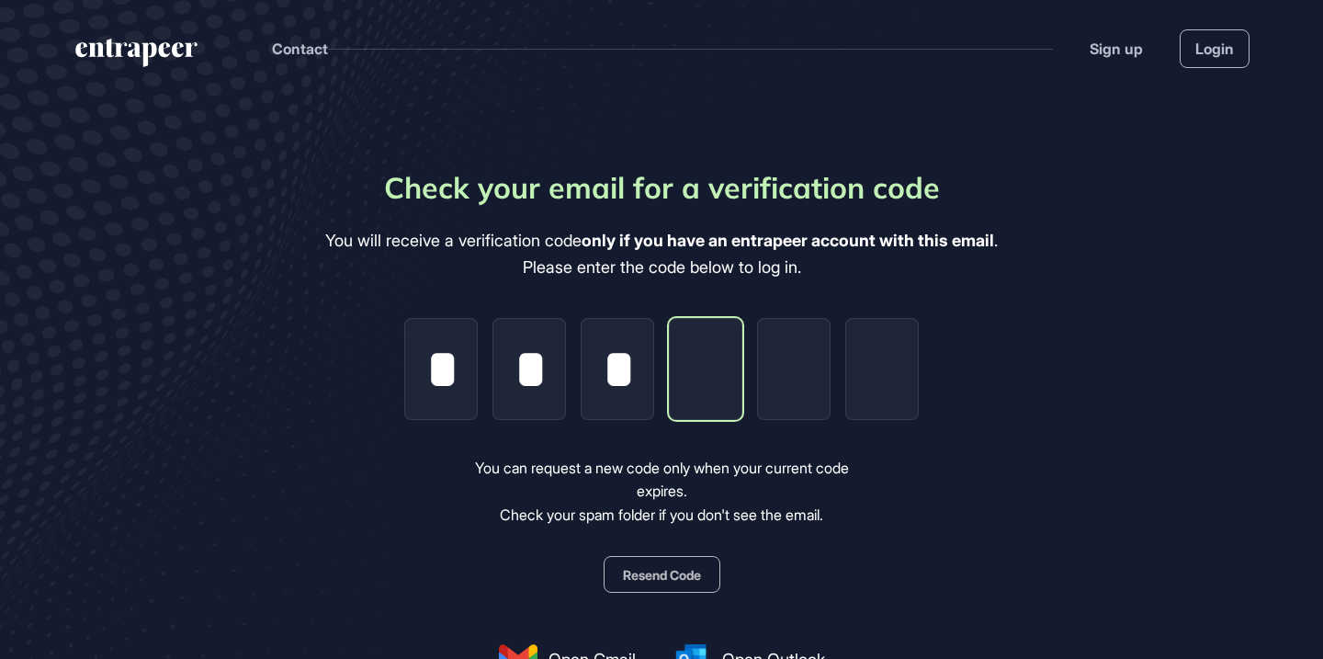
type input "*"
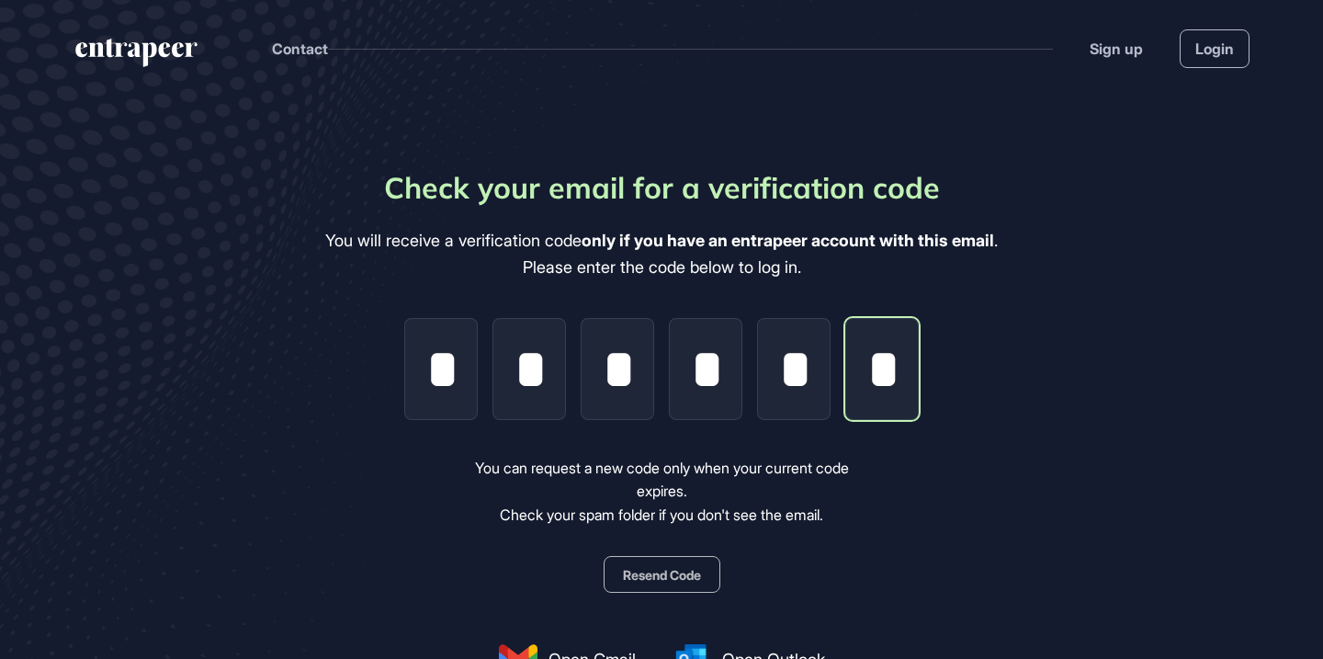
scroll to position [0, 3]
type input "*"
